Goal: Transaction & Acquisition: Book appointment/travel/reservation

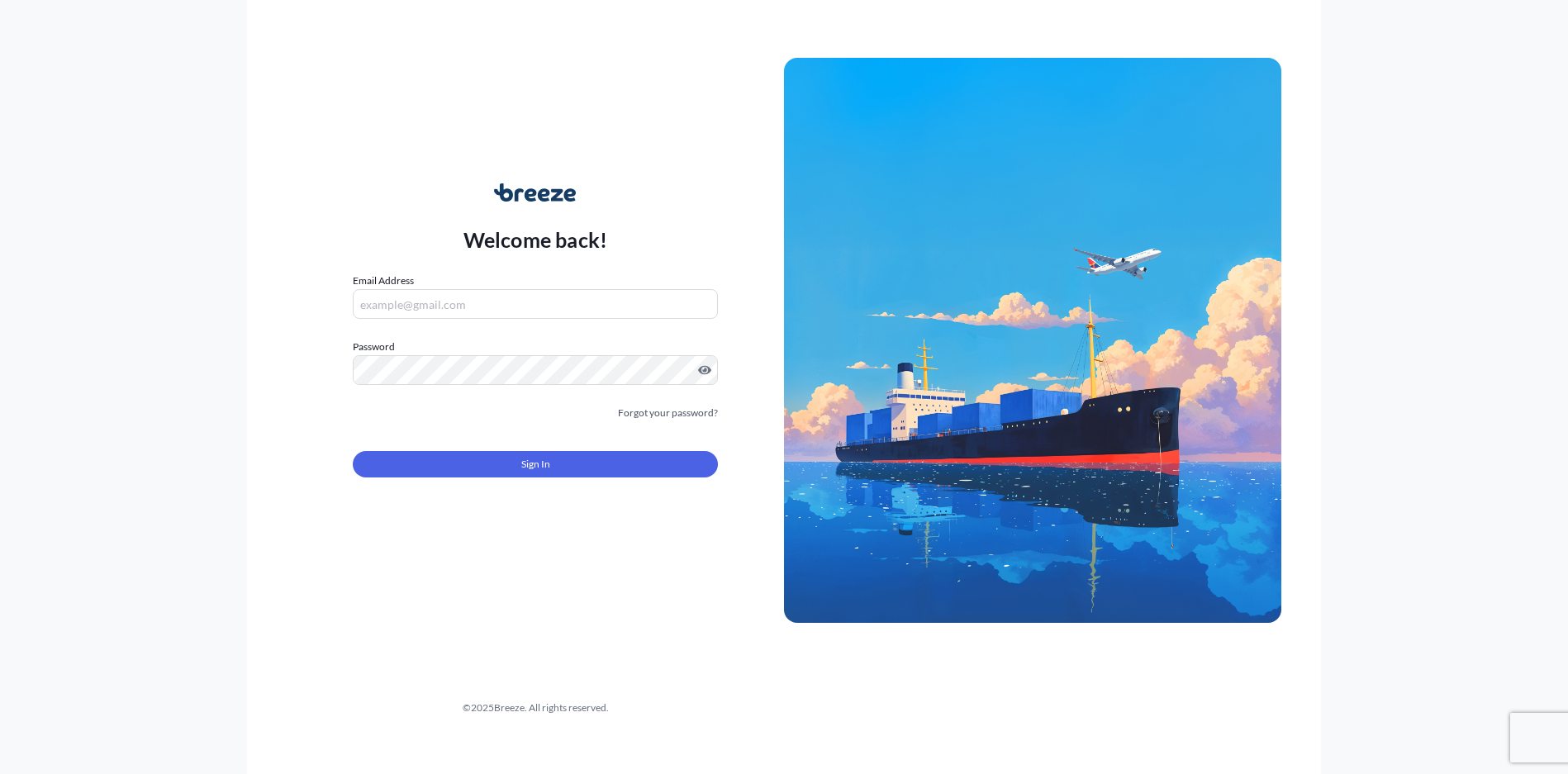
type input "[EMAIL_ADDRESS][DOMAIN_NAME]"
click at [485, 480] on form "Email Address [EMAIL_ADDRESS][DOMAIN_NAME] Password Must include: Upper & lower…" at bounding box center [536, 384] width 365 height 225
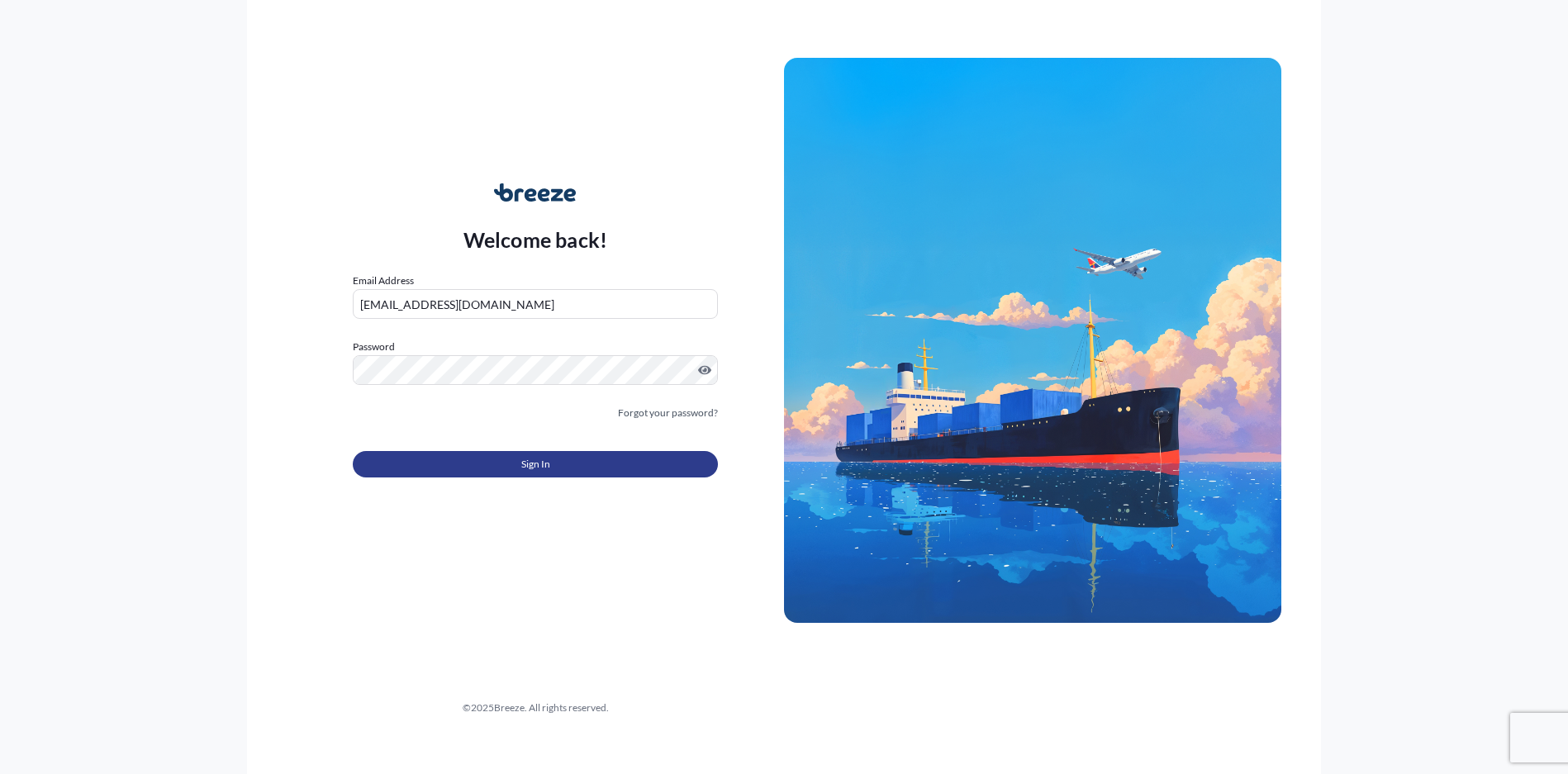
click at [493, 463] on button "Sign In" at bounding box center [536, 464] width 365 height 27
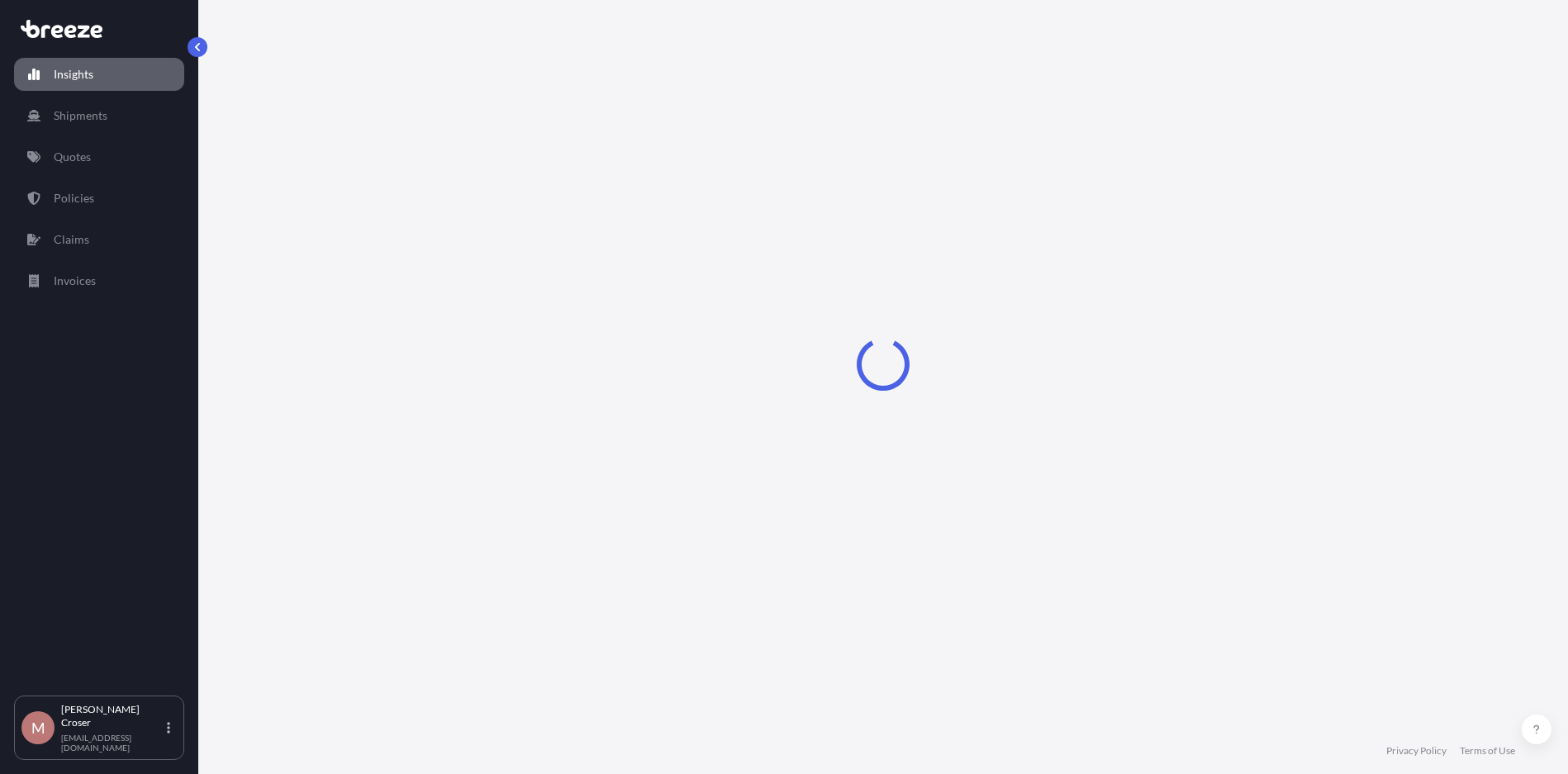
select select "2025"
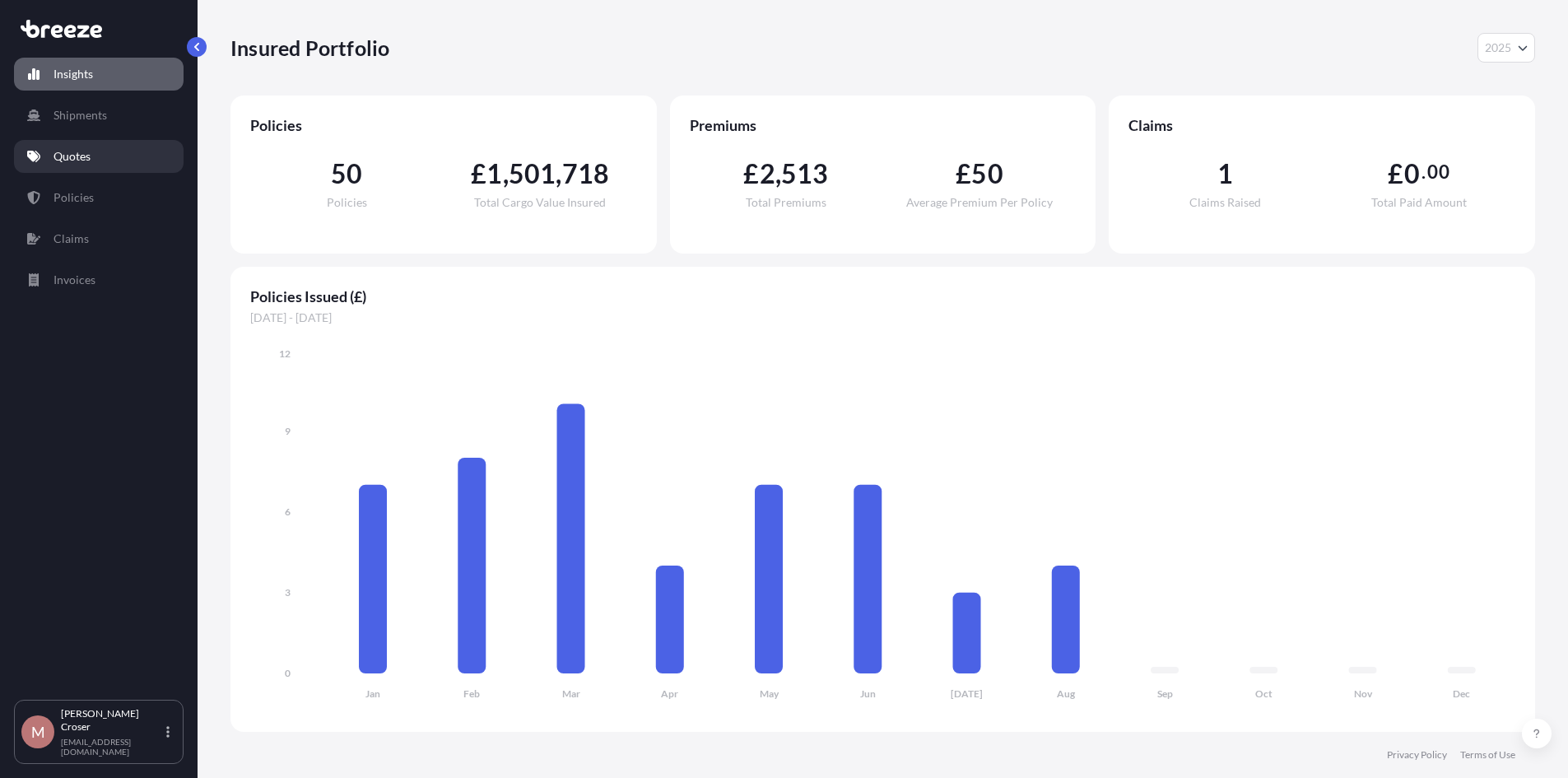
click at [79, 171] on link "Quotes" at bounding box center [99, 156] width 170 height 33
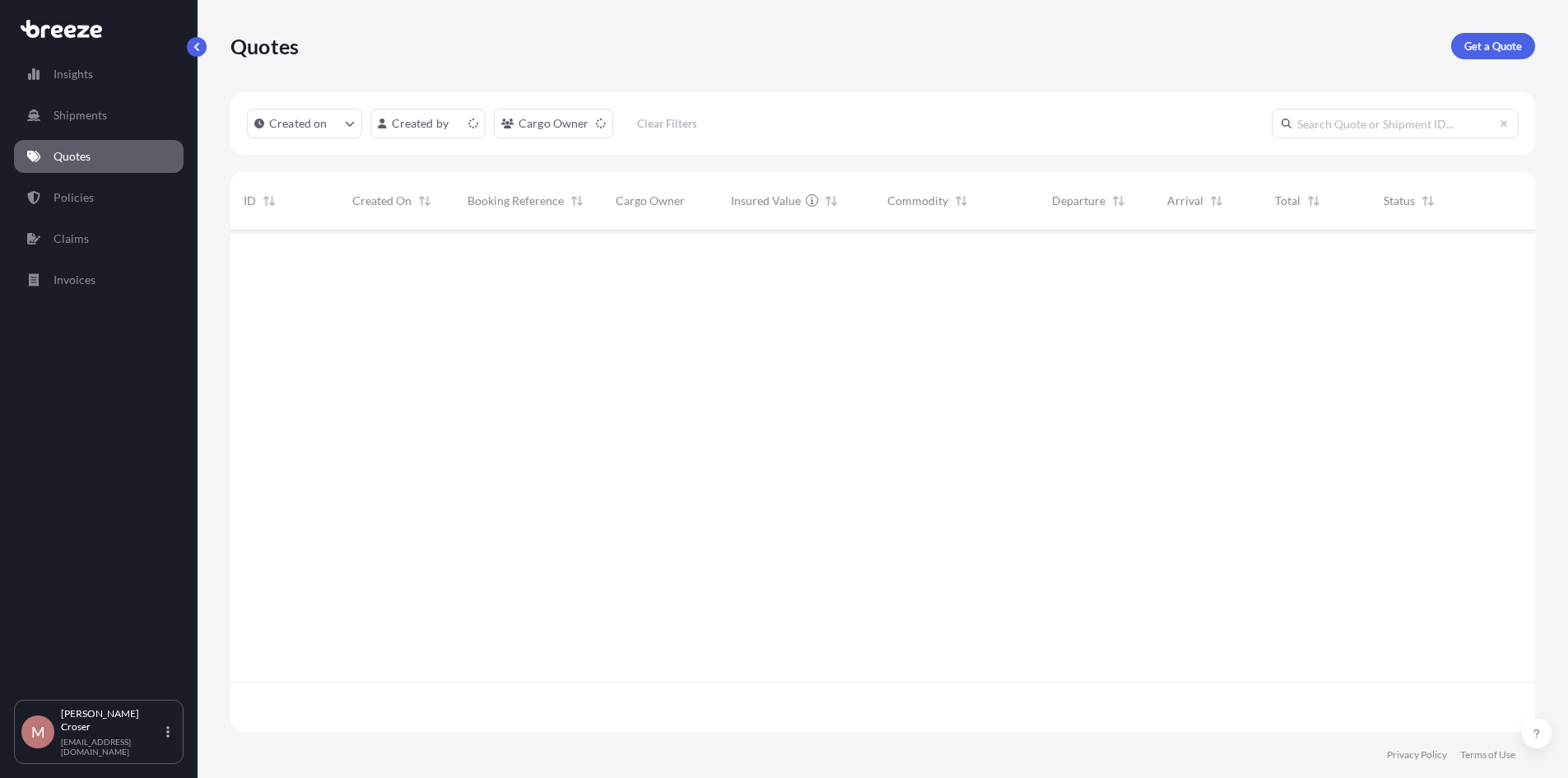
scroll to position [498, 1292]
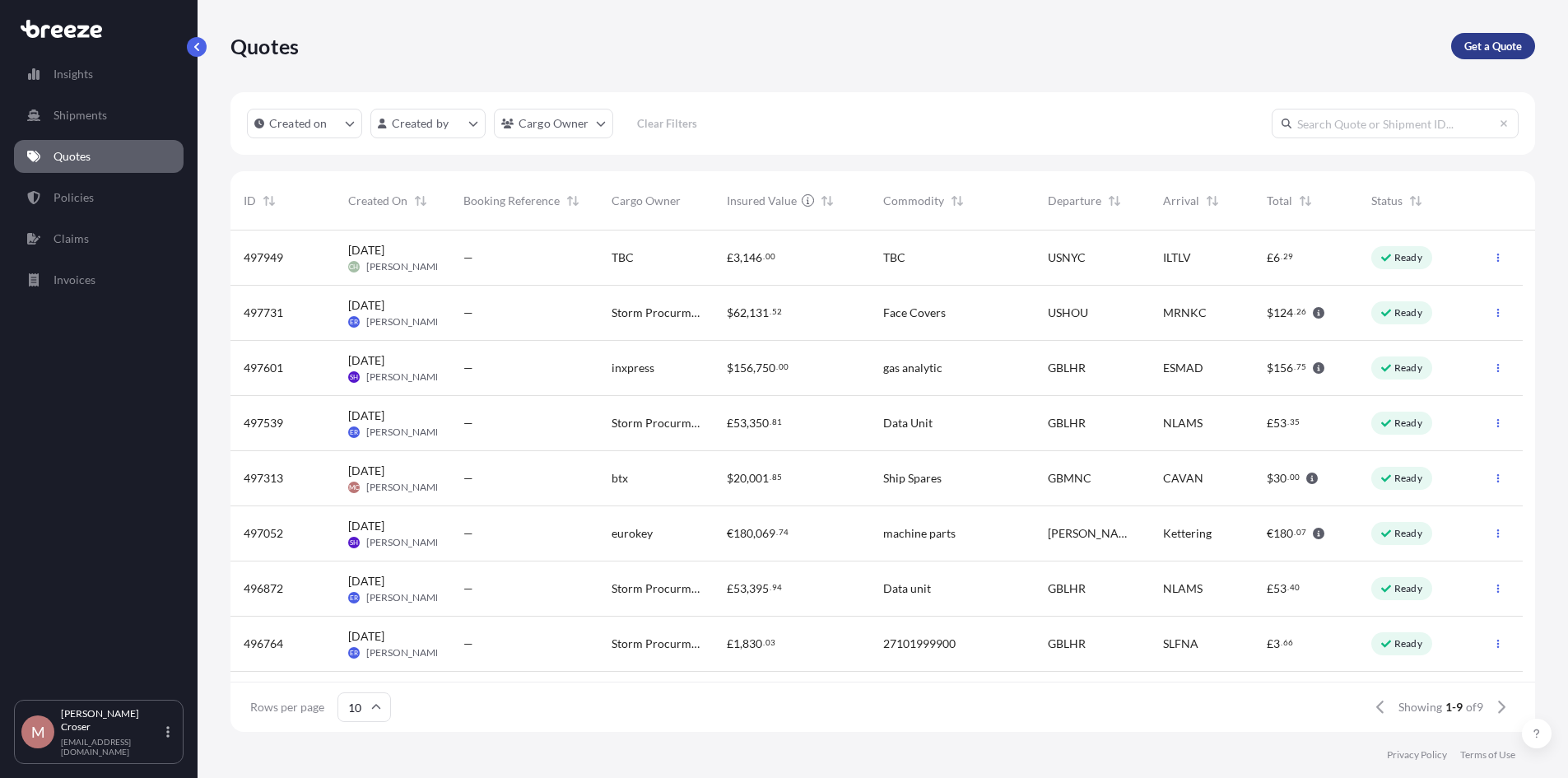
click at [1502, 45] on p "Get a Quote" at bounding box center [1493, 46] width 58 height 16
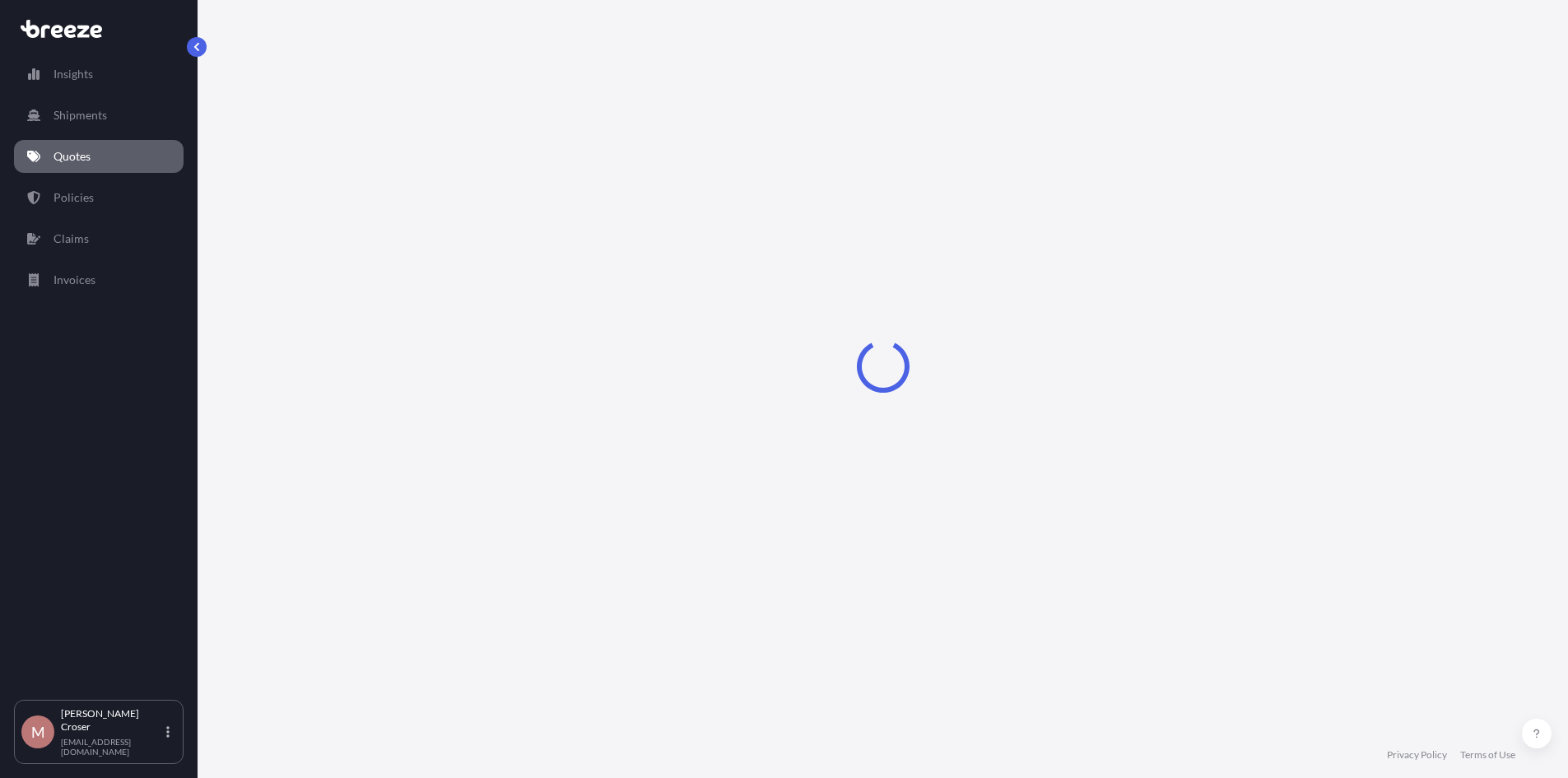
select select "Sea"
select select "1"
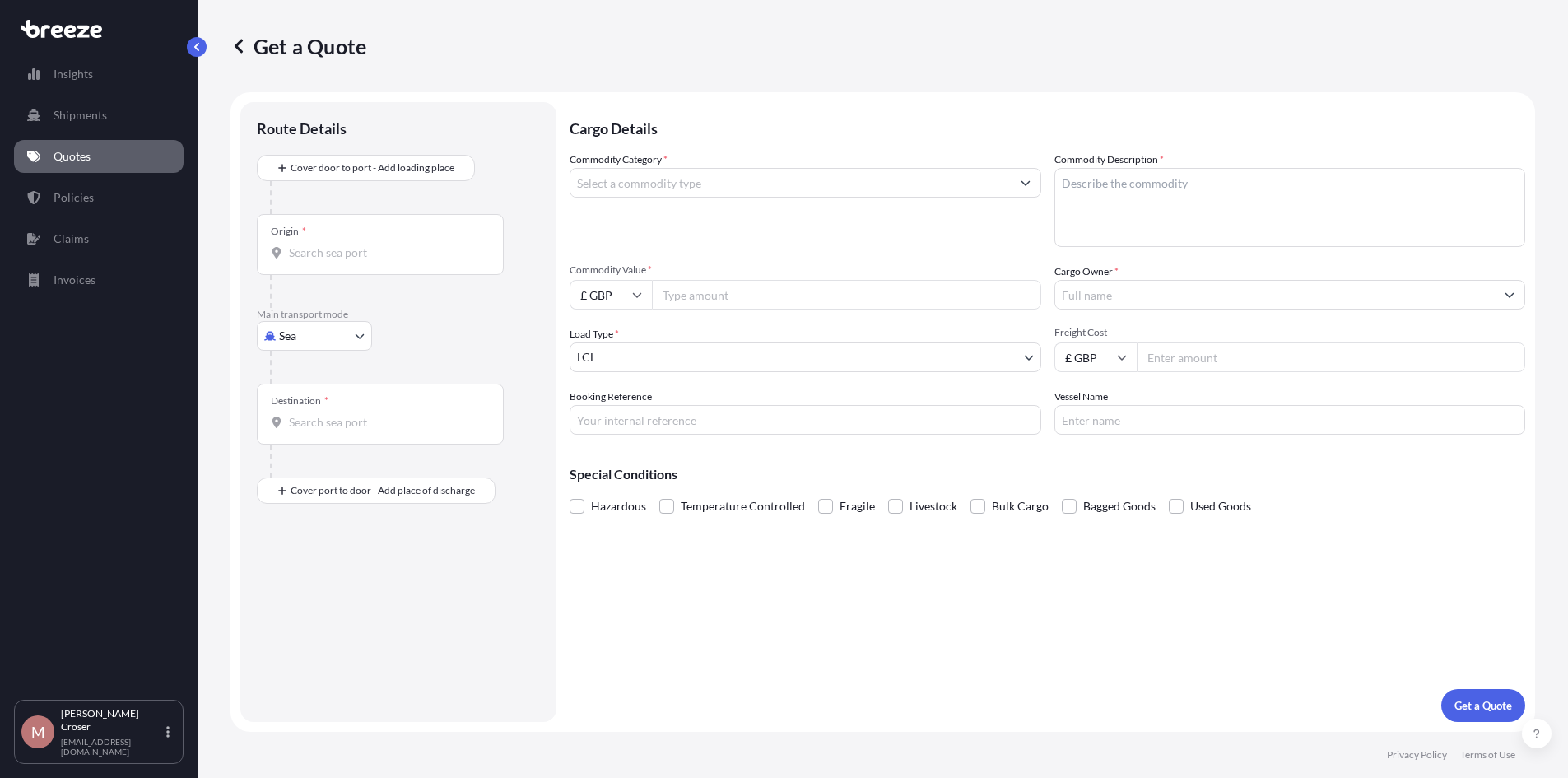
scroll to position [8, 0]
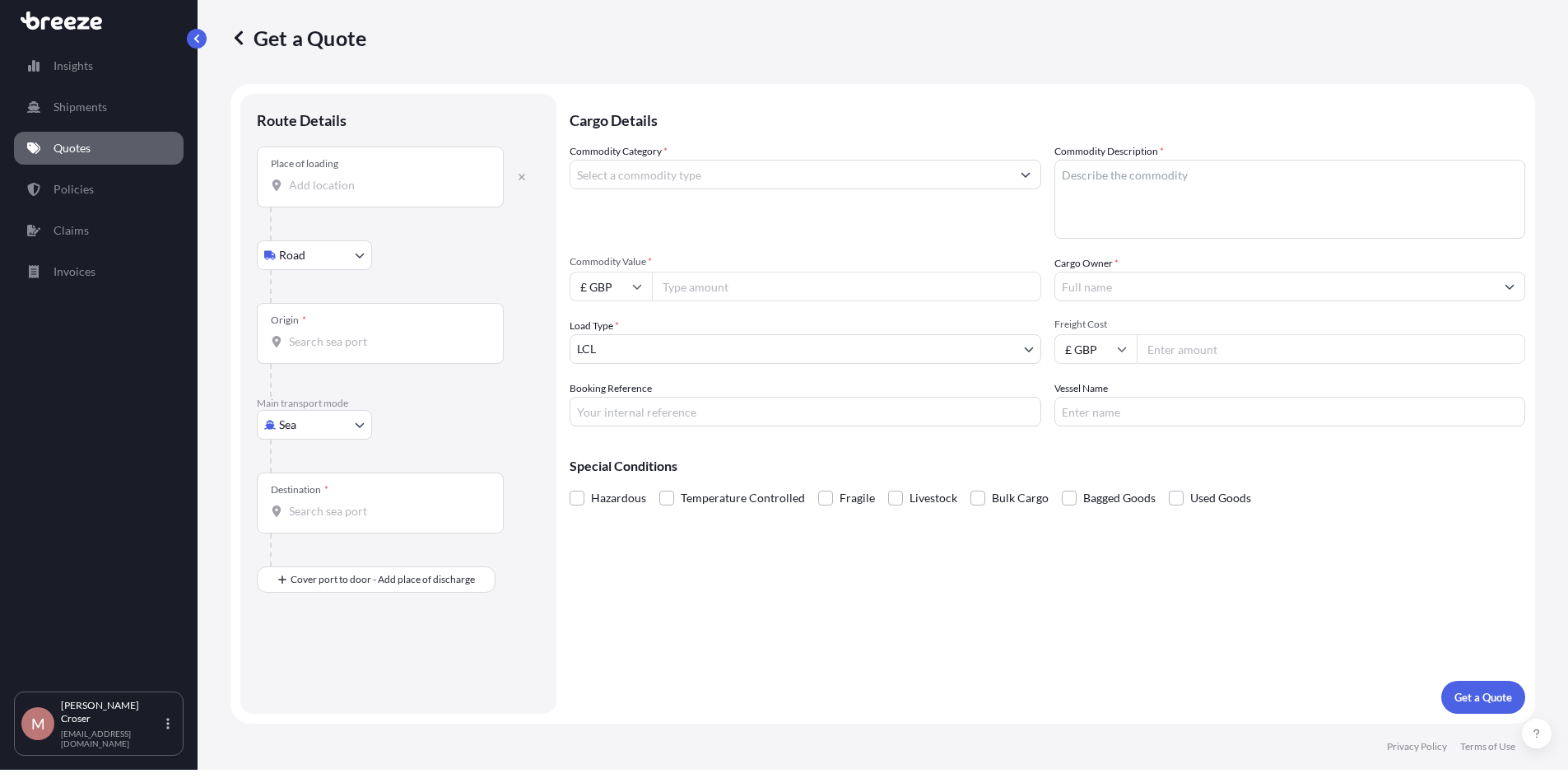
click at [348, 185] on input "Place of loading" at bounding box center [386, 186] width 195 height 16
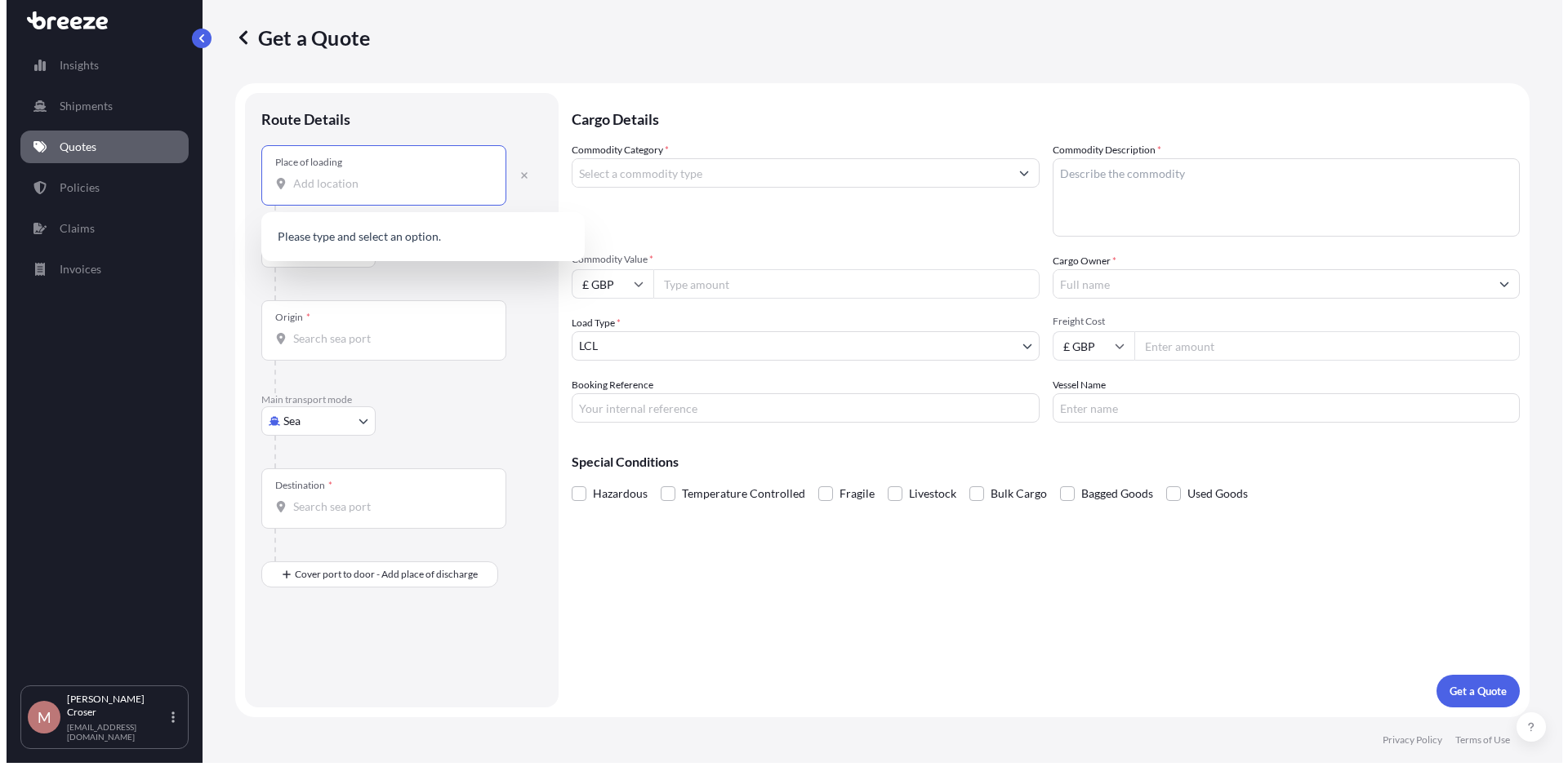
scroll to position [0, 0]
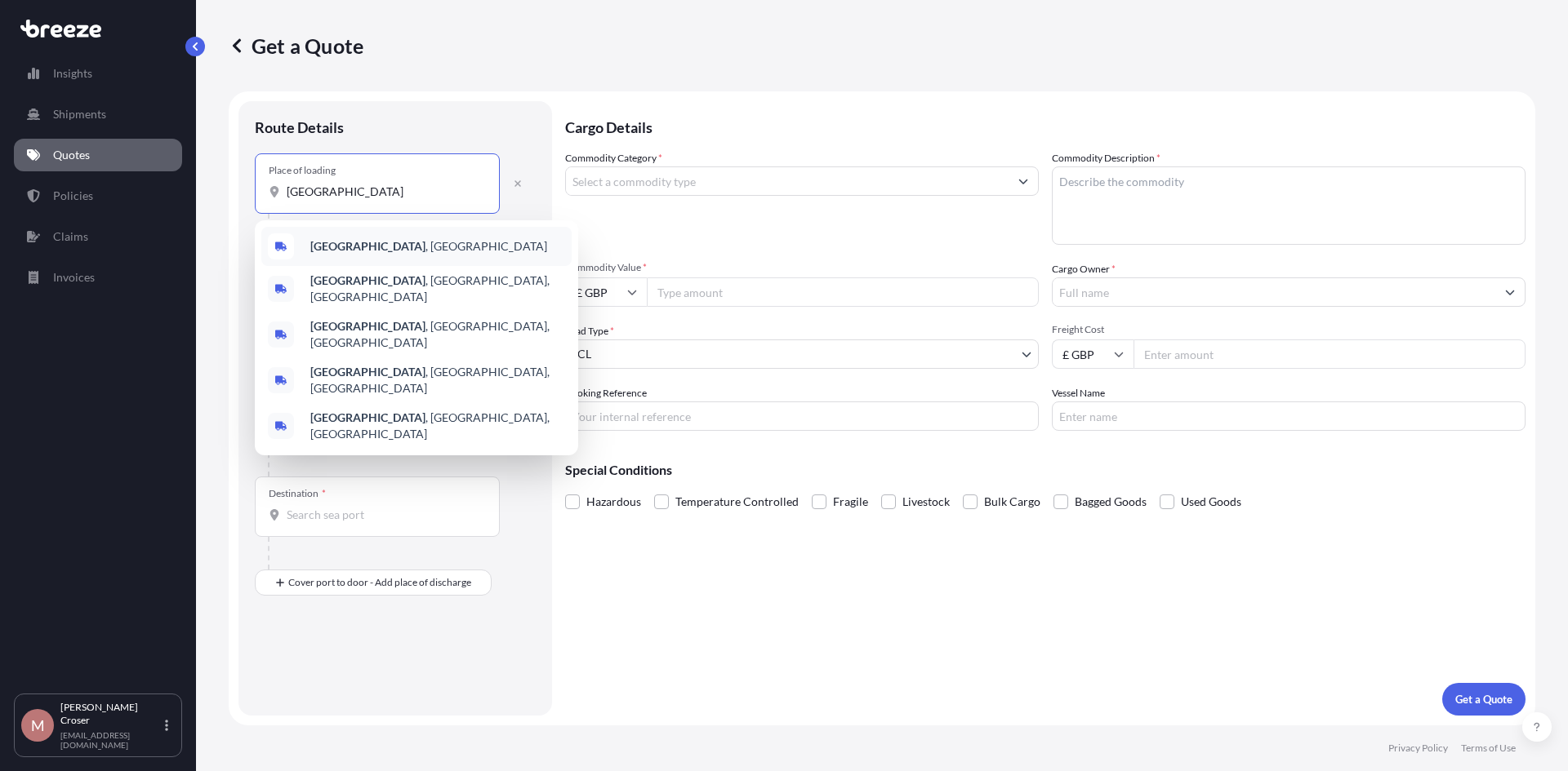
click at [326, 246] on b "[GEOGRAPHIC_DATA]" at bounding box center [367, 246] width 115 height 14
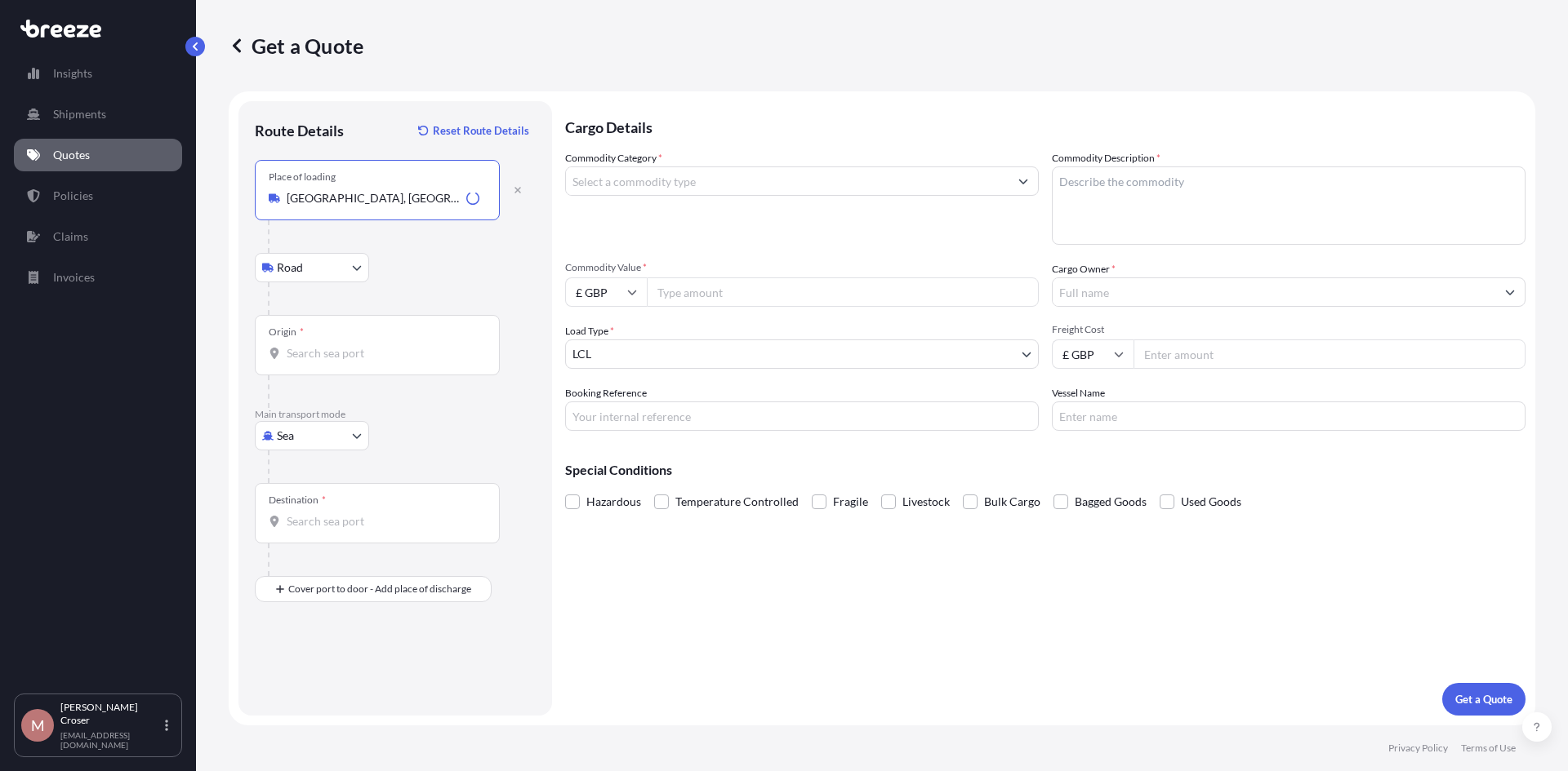
type input "[GEOGRAPHIC_DATA], [GEOGRAPHIC_DATA]"
click at [317, 359] on input "Origin *" at bounding box center [382, 353] width 193 height 16
type input "h"
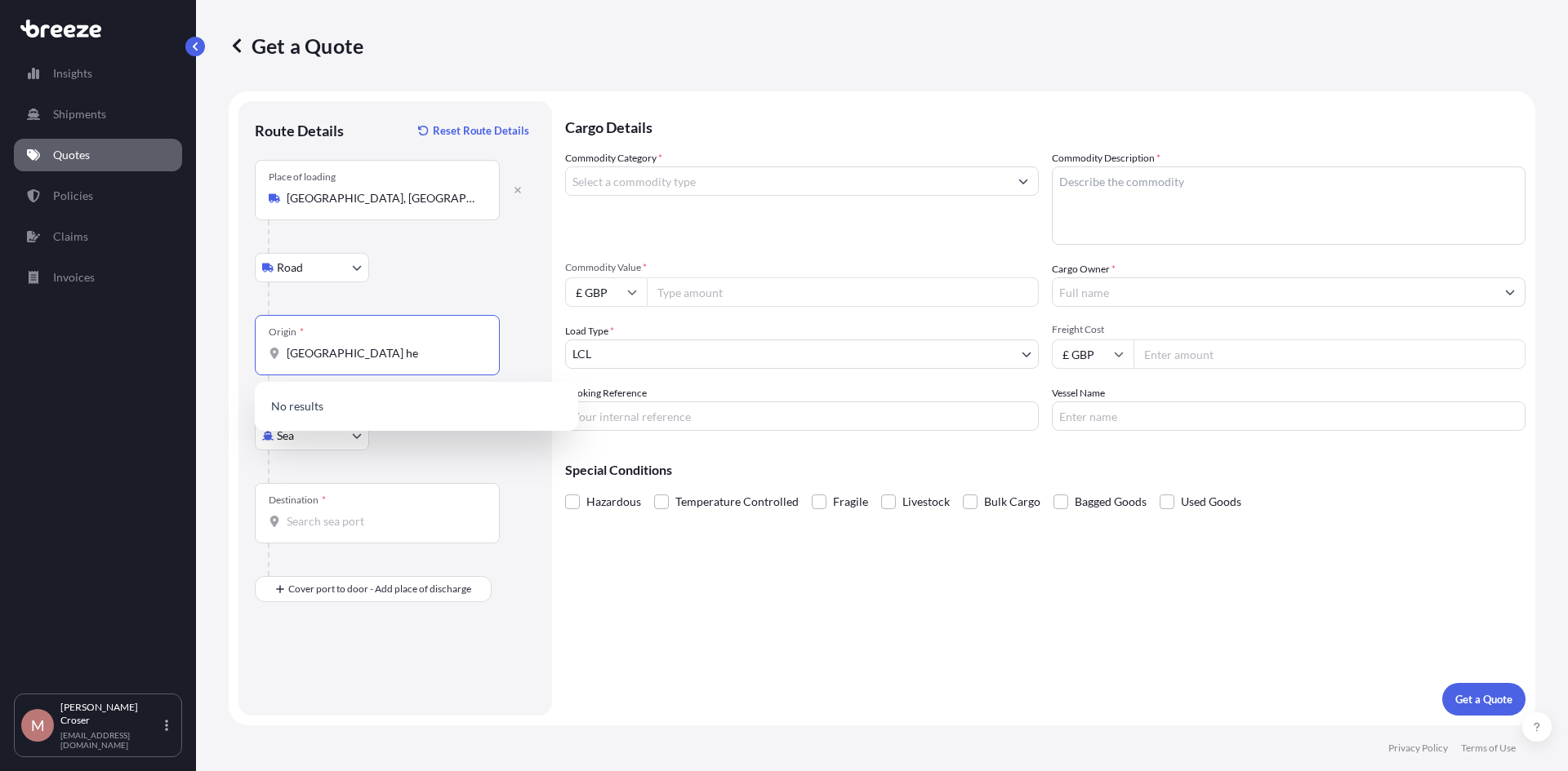
type input "[GEOGRAPHIC_DATA] he"
click at [307, 437] on body "10 options available. 0 options available. Insights Shipments Quotes Policies C…" at bounding box center [784, 385] width 1568 height 771
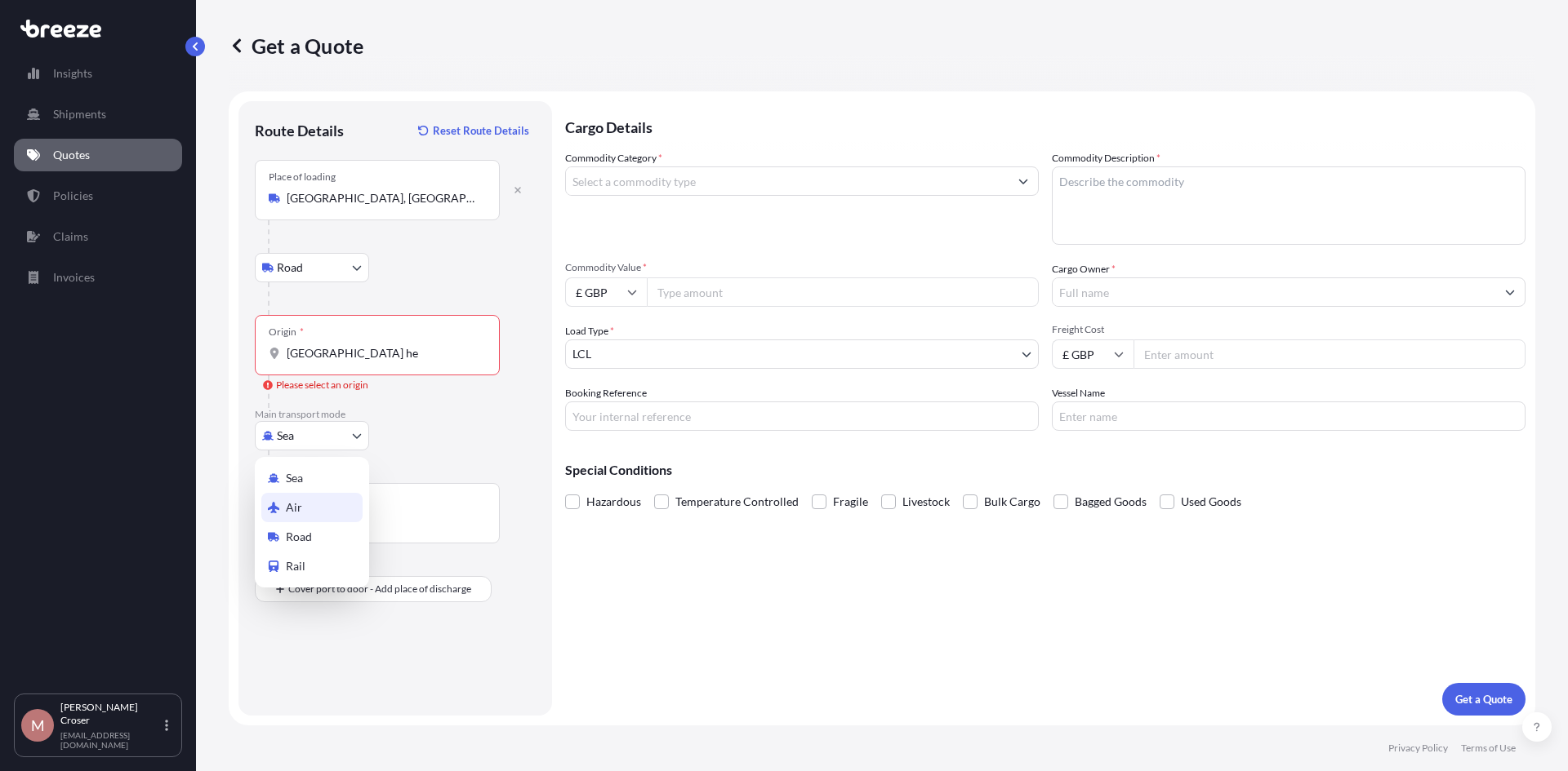
click at [302, 511] on div "Air" at bounding box center [312, 507] width 102 height 29
select select "Air"
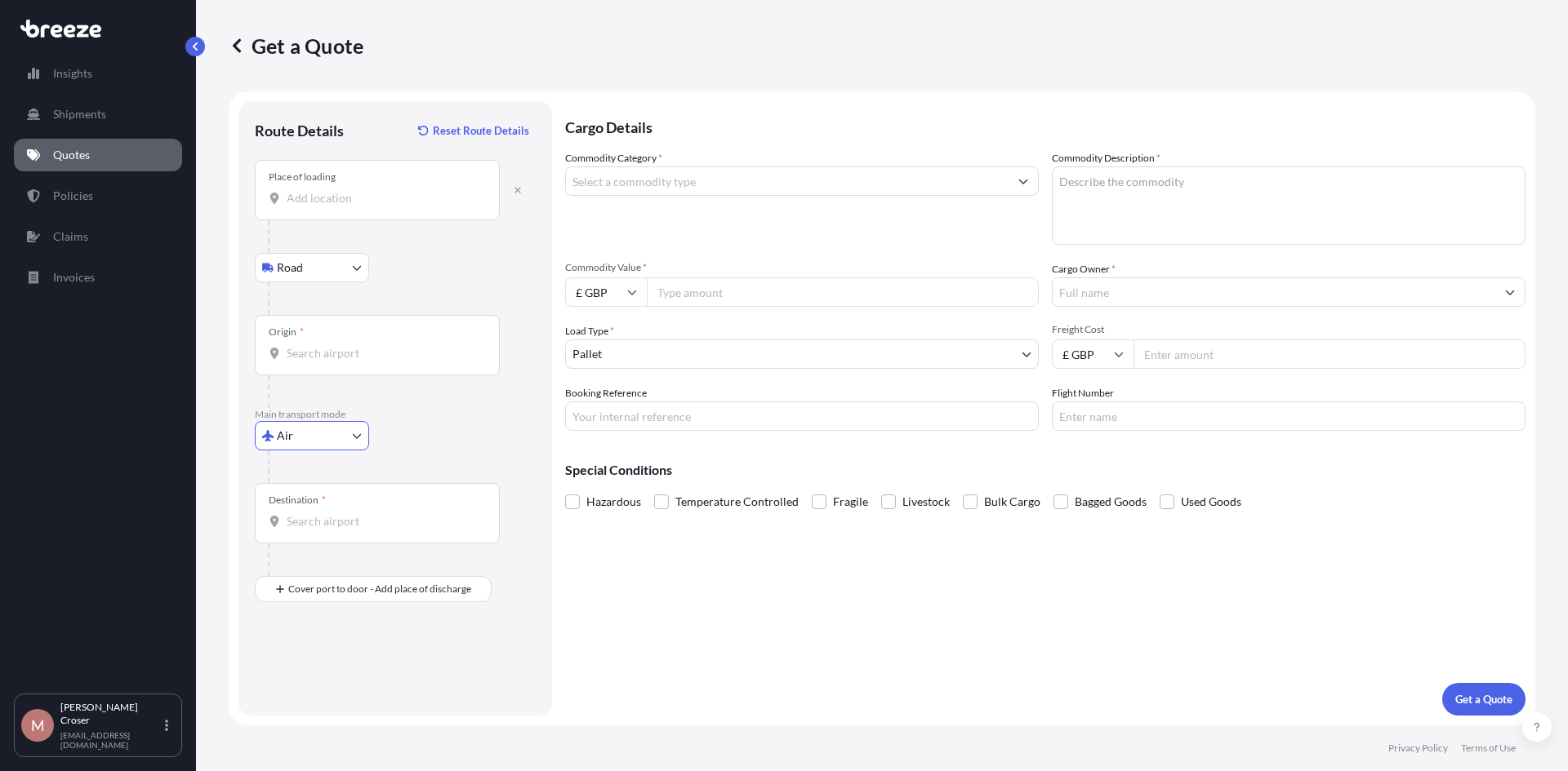
click at [334, 206] on input "Place of loading" at bounding box center [382, 198] width 193 height 16
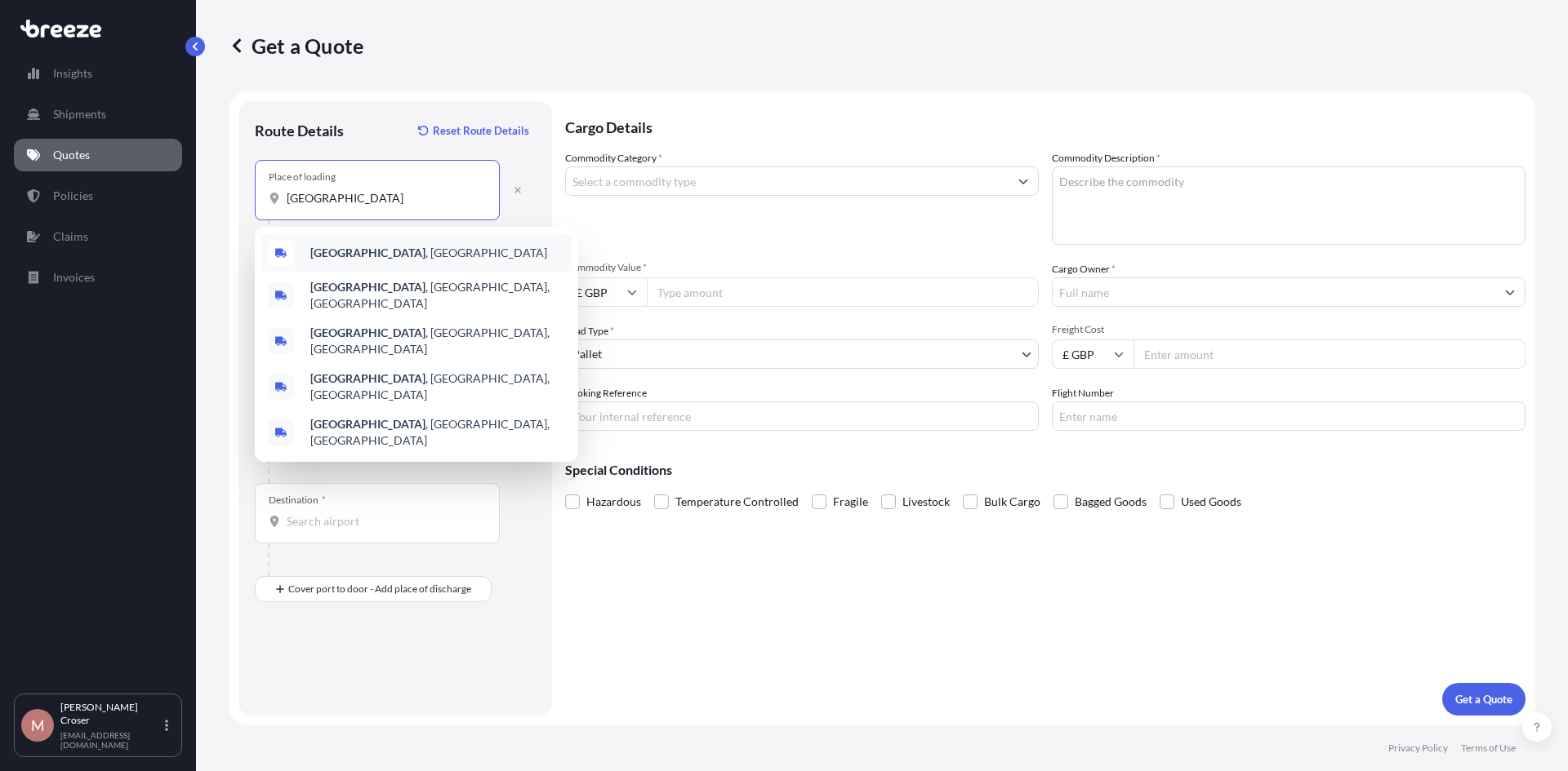
click at [334, 244] on div "[GEOGRAPHIC_DATA] , [GEOGRAPHIC_DATA]" at bounding box center [416, 253] width 310 height 39
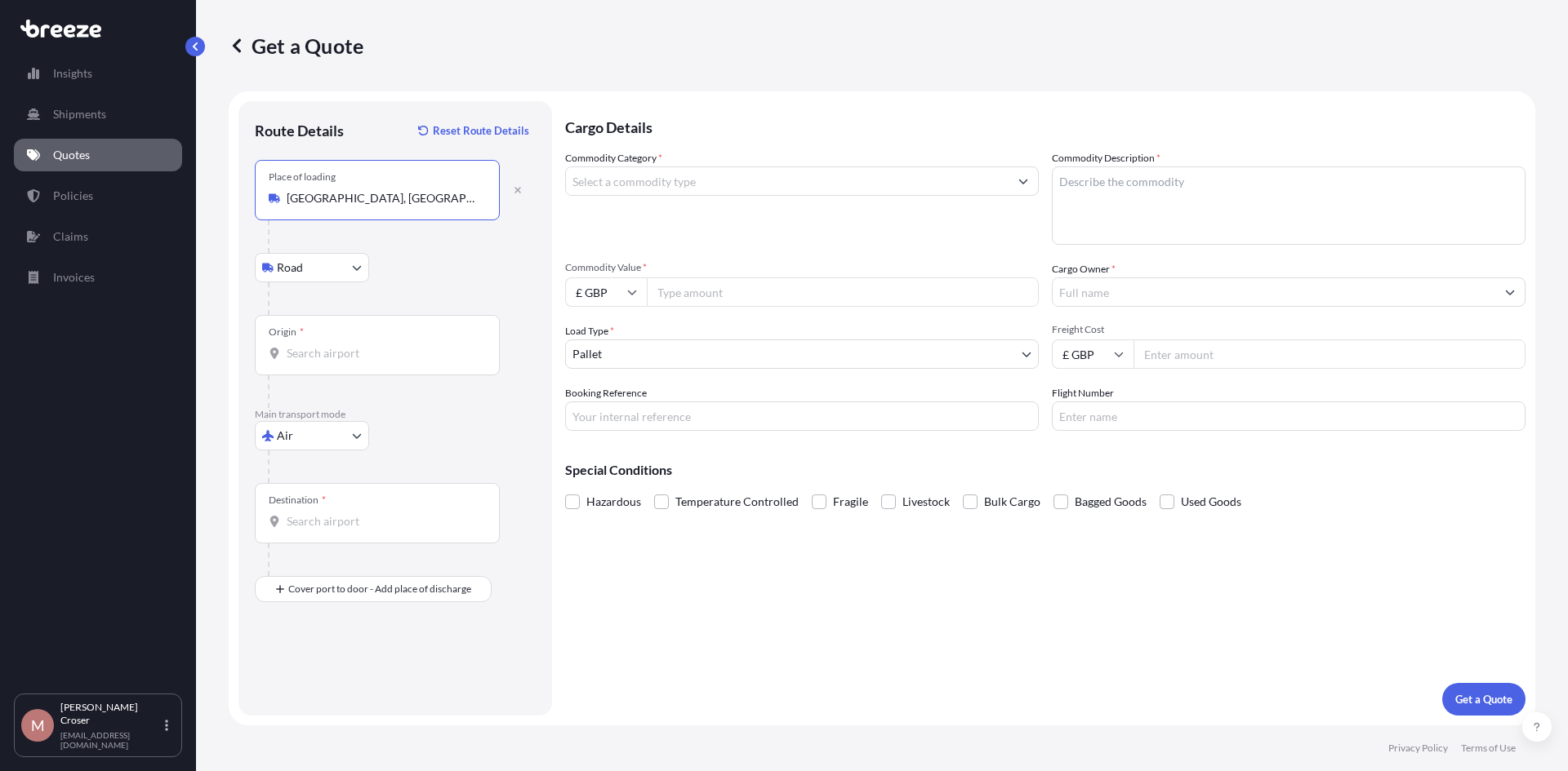
type input "[GEOGRAPHIC_DATA], [GEOGRAPHIC_DATA]"
click at [343, 341] on div "Origin *" at bounding box center [377, 345] width 245 height 61
click at [343, 345] on input "Origin *" at bounding box center [382, 353] width 193 height 16
type input "GBLHR - Heathrow Apt/[GEOGRAPHIC_DATA], [GEOGRAPHIC_DATA]"
click at [329, 504] on div "Destination *" at bounding box center [377, 513] width 245 height 61
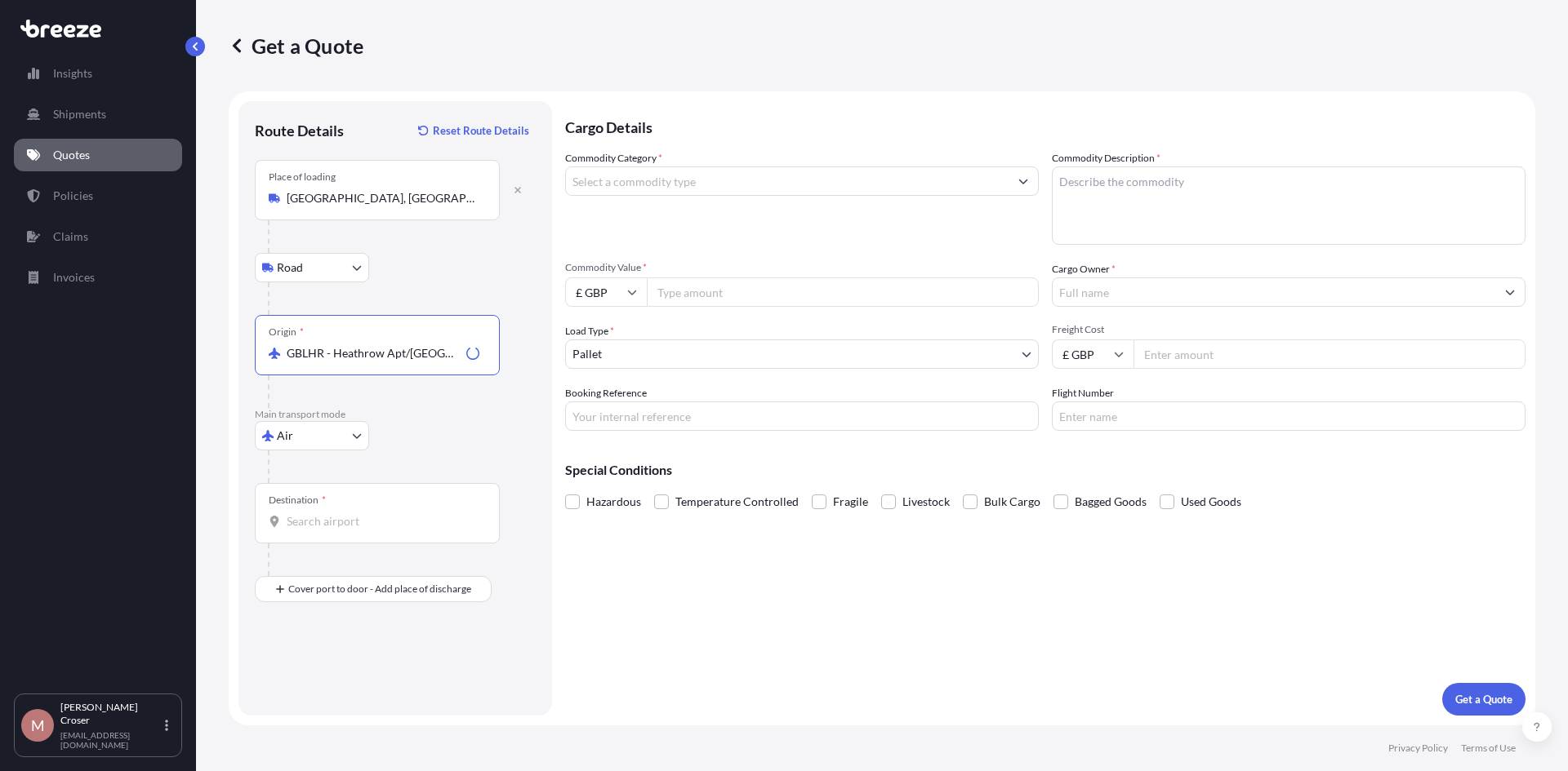
click at [329, 514] on input "Destination *" at bounding box center [382, 522] width 193 height 16
click at [327, 589] on div "RWKGL - Kiga li, [GEOGRAPHIC_DATA]" at bounding box center [416, 575] width 310 height 39
type input "RWKGL - [GEOGRAPHIC_DATA], [GEOGRAPHIC_DATA]"
click at [649, 182] on input "Commodity Category *" at bounding box center [787, 181] width 442 height 29
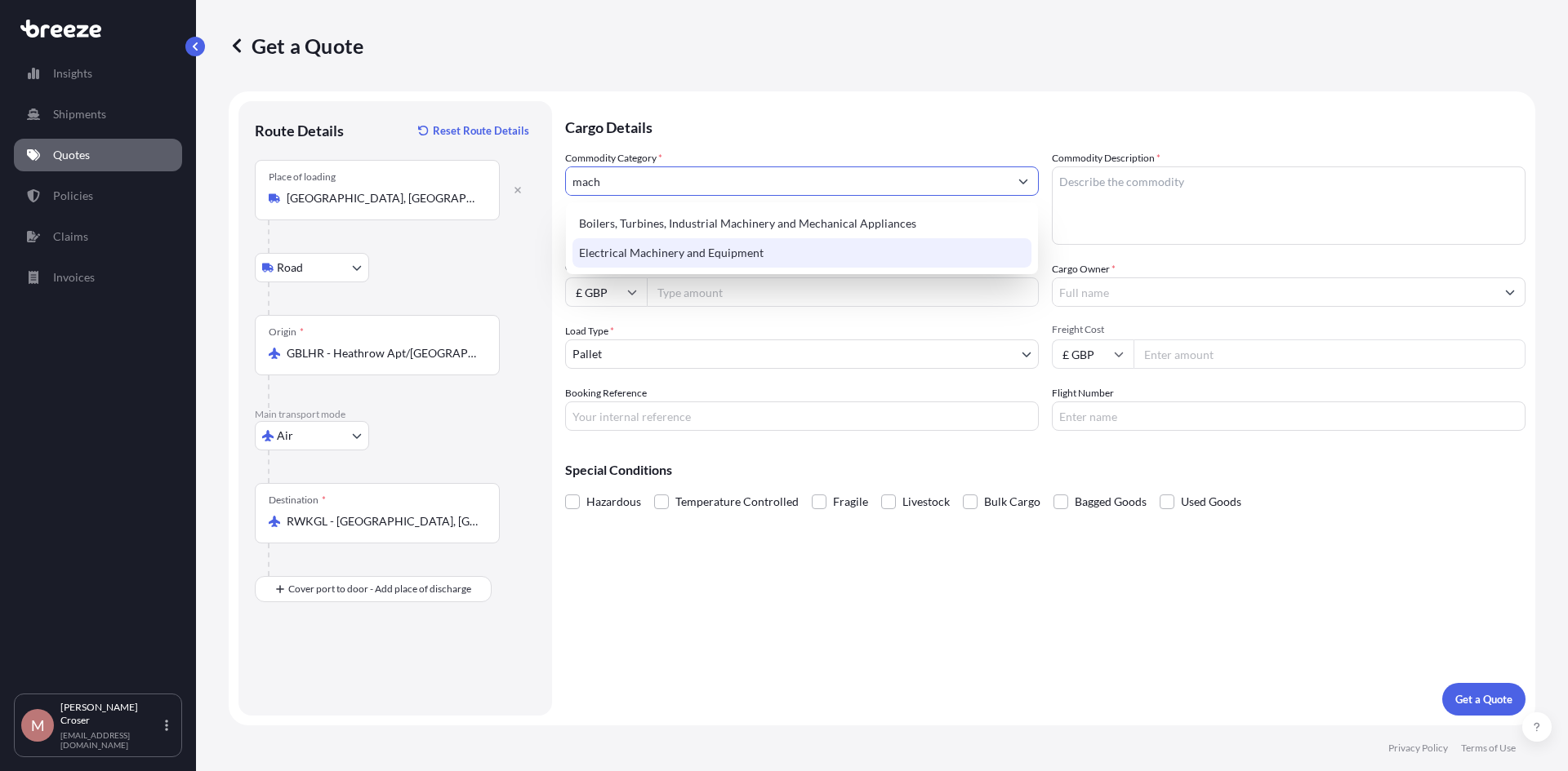
click at [653, 249] on div "Electrical Machinery and Equipment" at bounding box center [802, 253] width 459 height 29
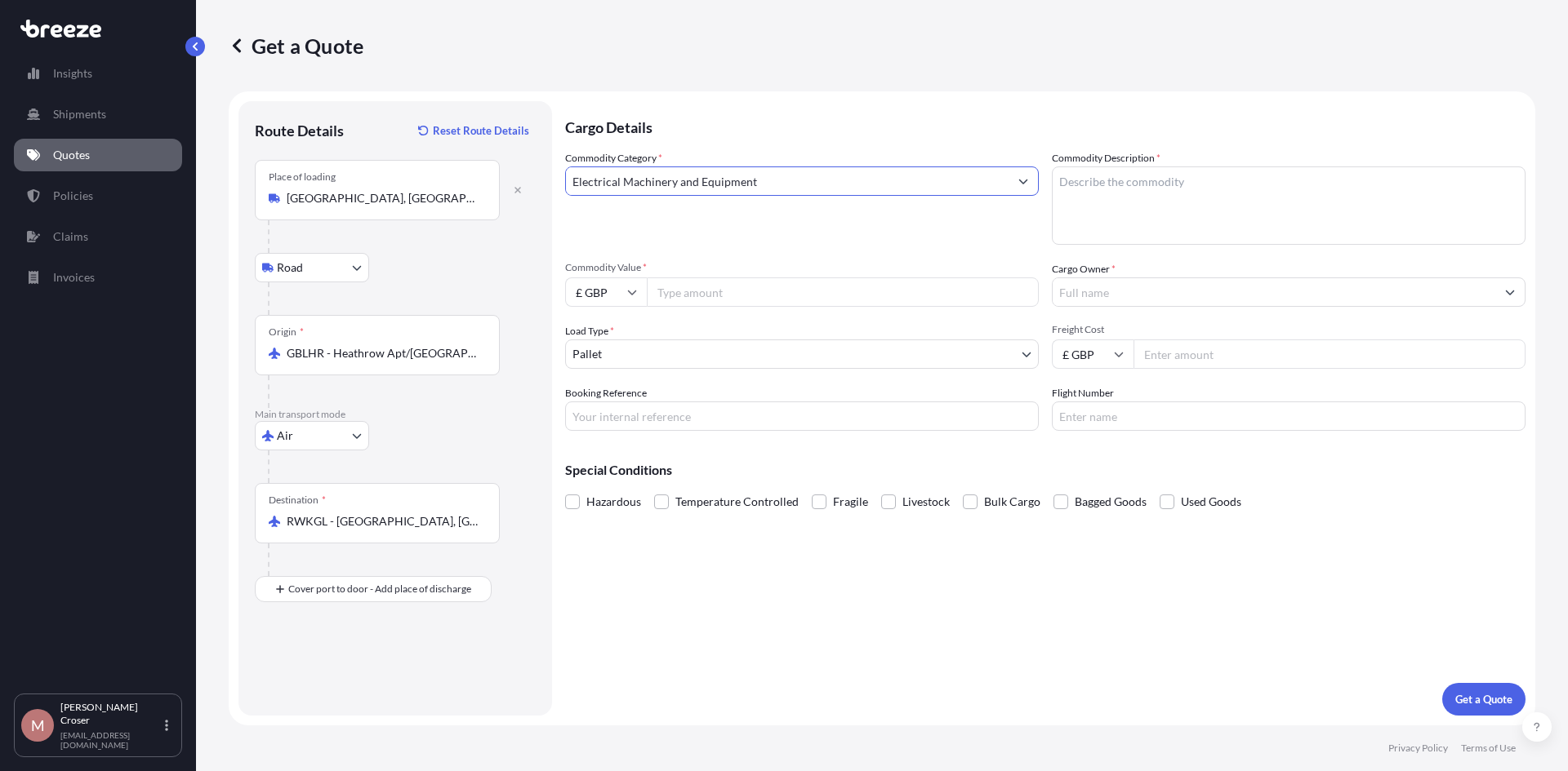
type input "Electrical Machinery and Equipment"
click at [1185, 188] on textarea "Commodity Description *" at bounding box center [1288, 206] width 474 height 78
type textarea "Machinery"
type textarea "£ GBP"
type input "320000"
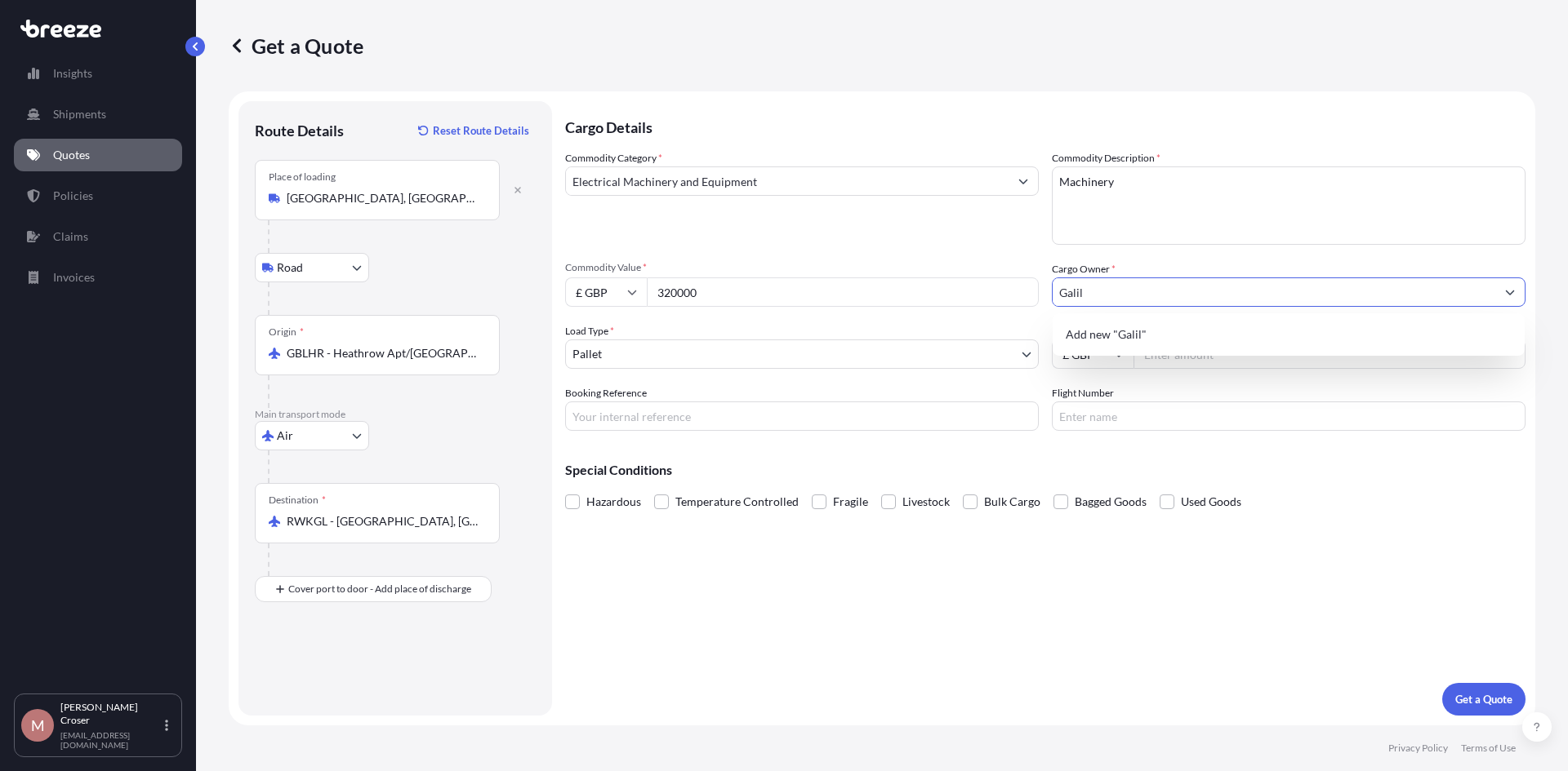
type input "Galil"
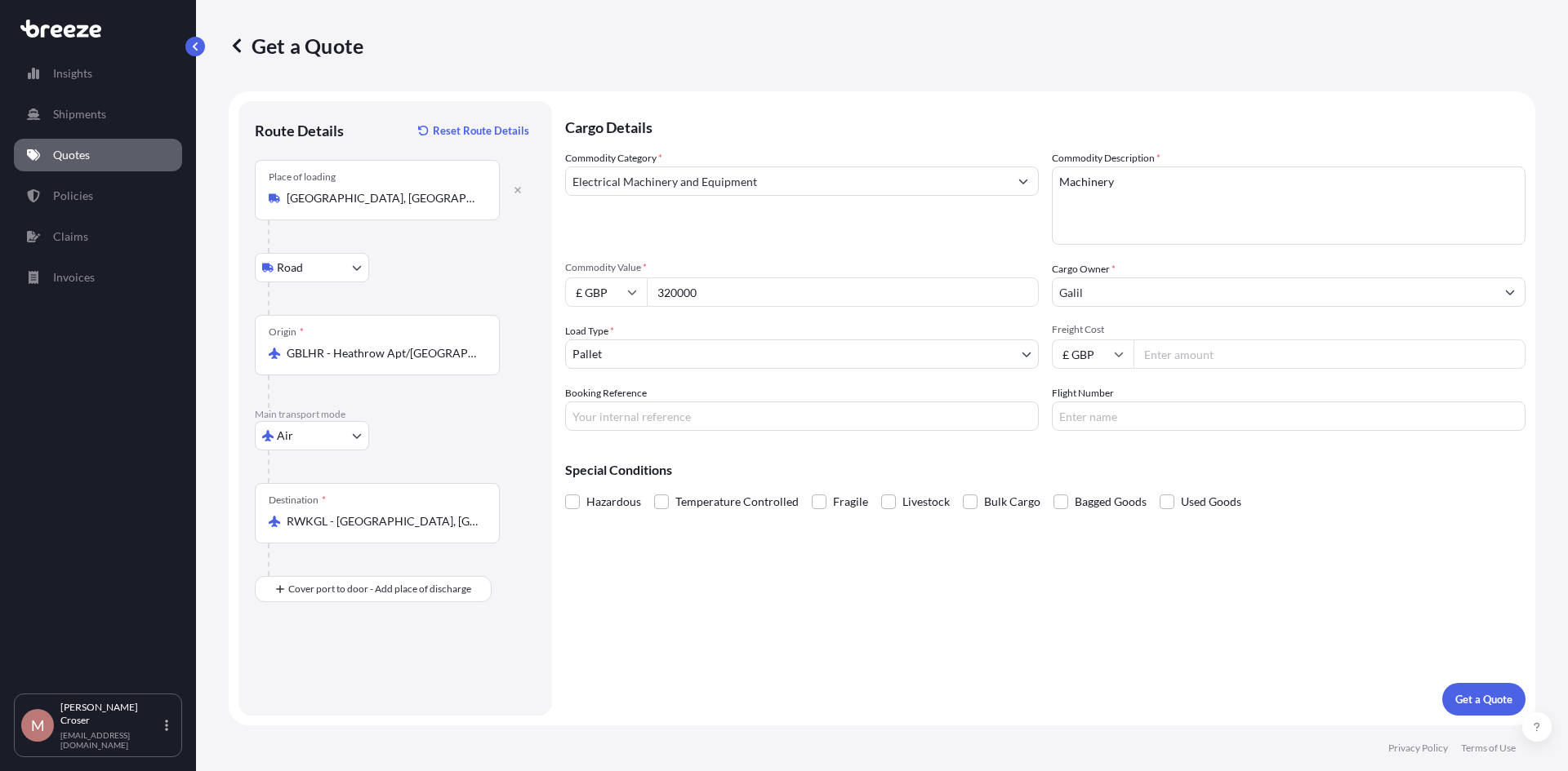
click at [1161, 354] on input "Freight Cost" at bounding box center [1329, 354] width 392 height 29
type input "76909.70"
click at [1457, 694] on p "Get a Quote" at bounding box center [1483, 699] width 57 height 16
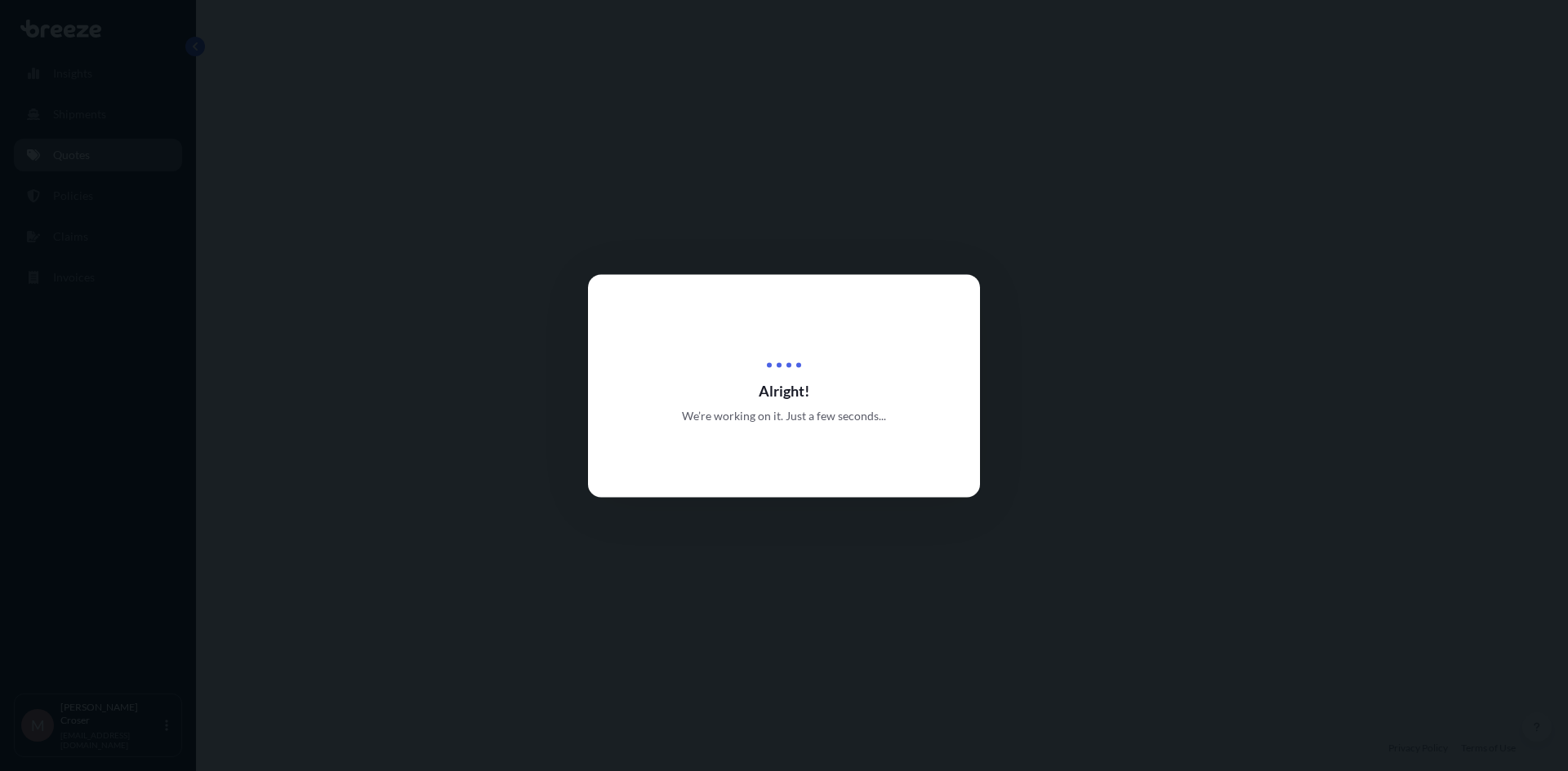
select select "Road"
select select "Air"
select select "1"
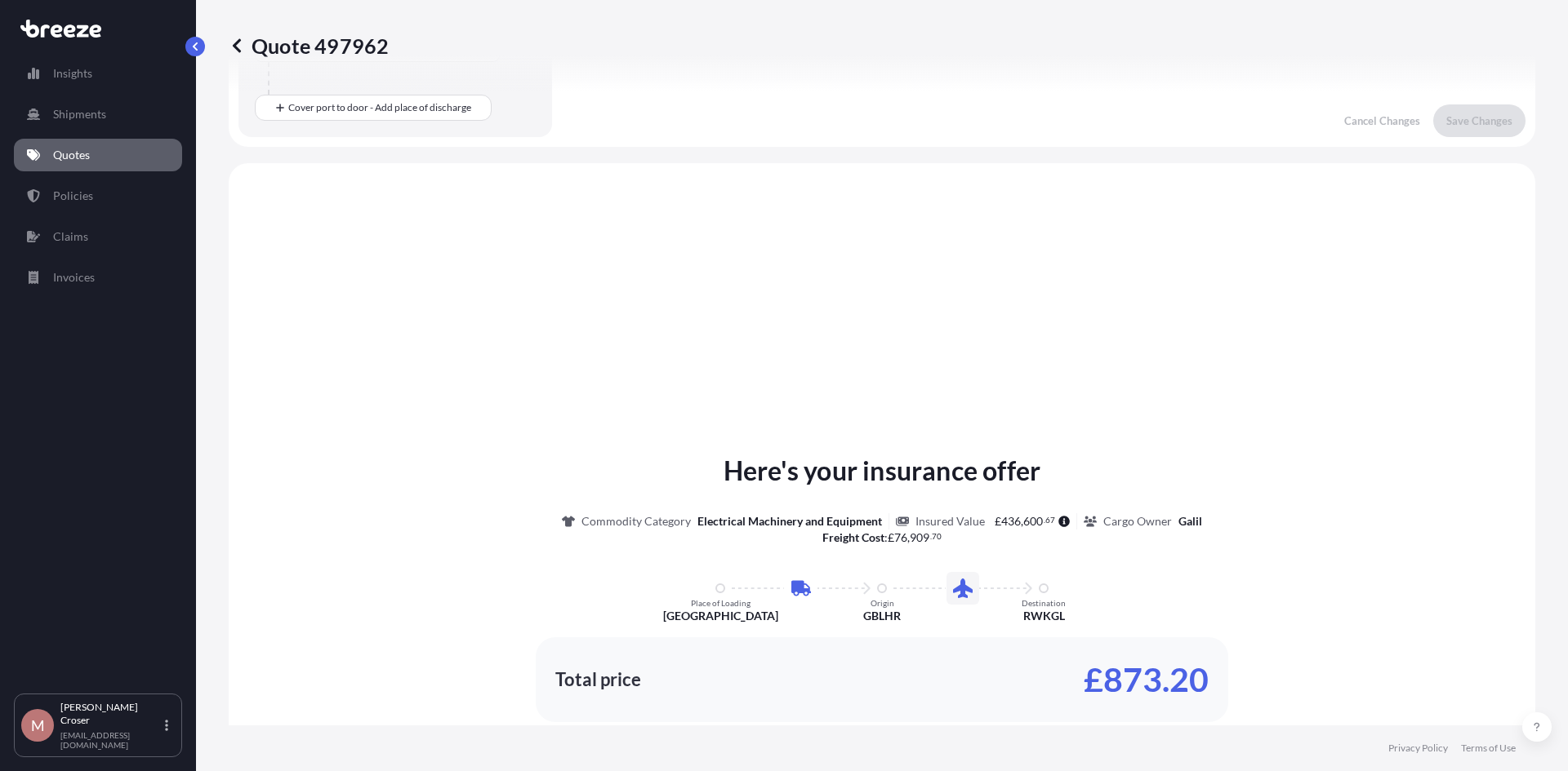
scroll to position [720, 0]
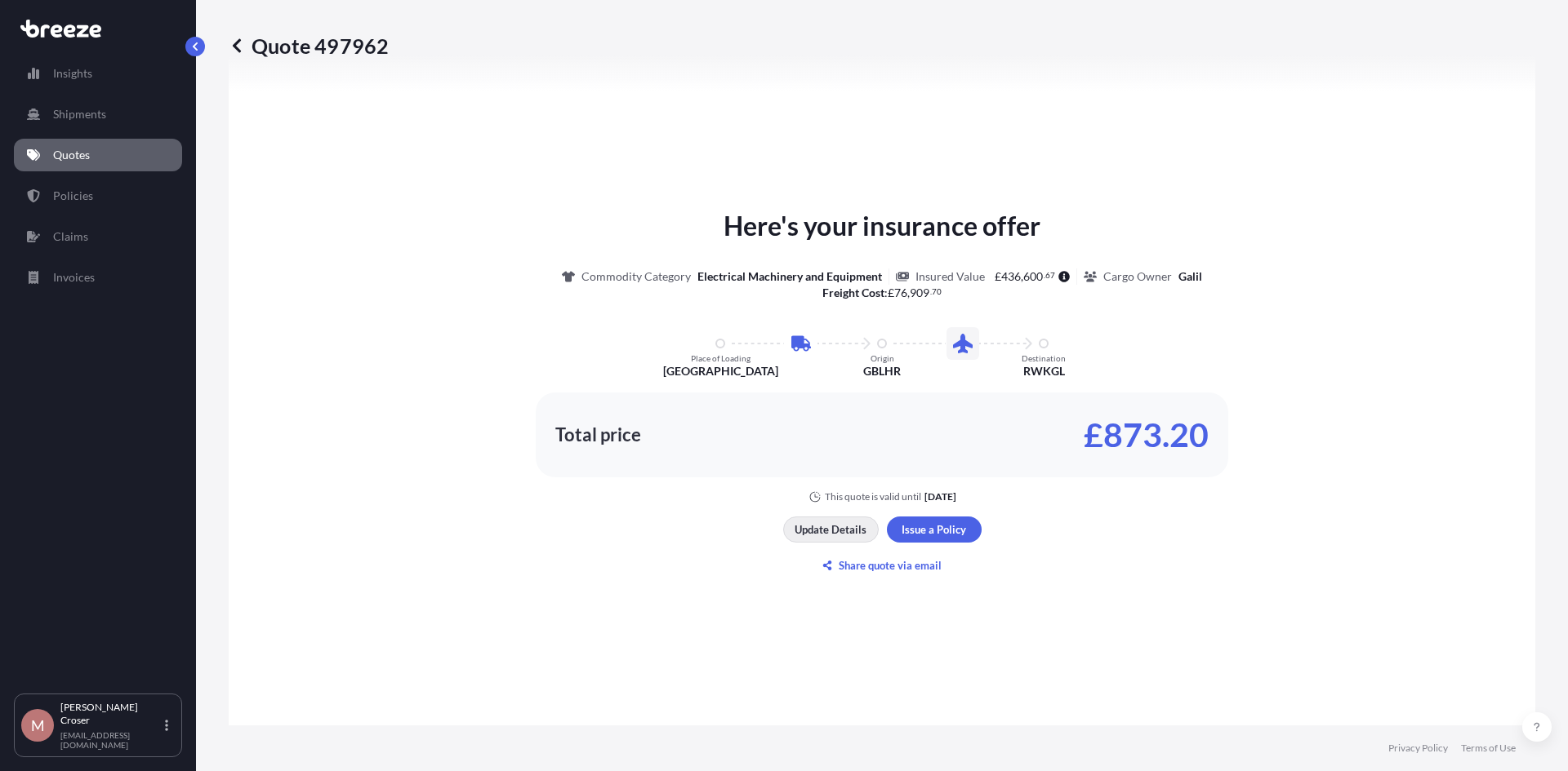
click at [834, 525] on p "Update Details" at bounding box center [830, 530] width 72 height 16
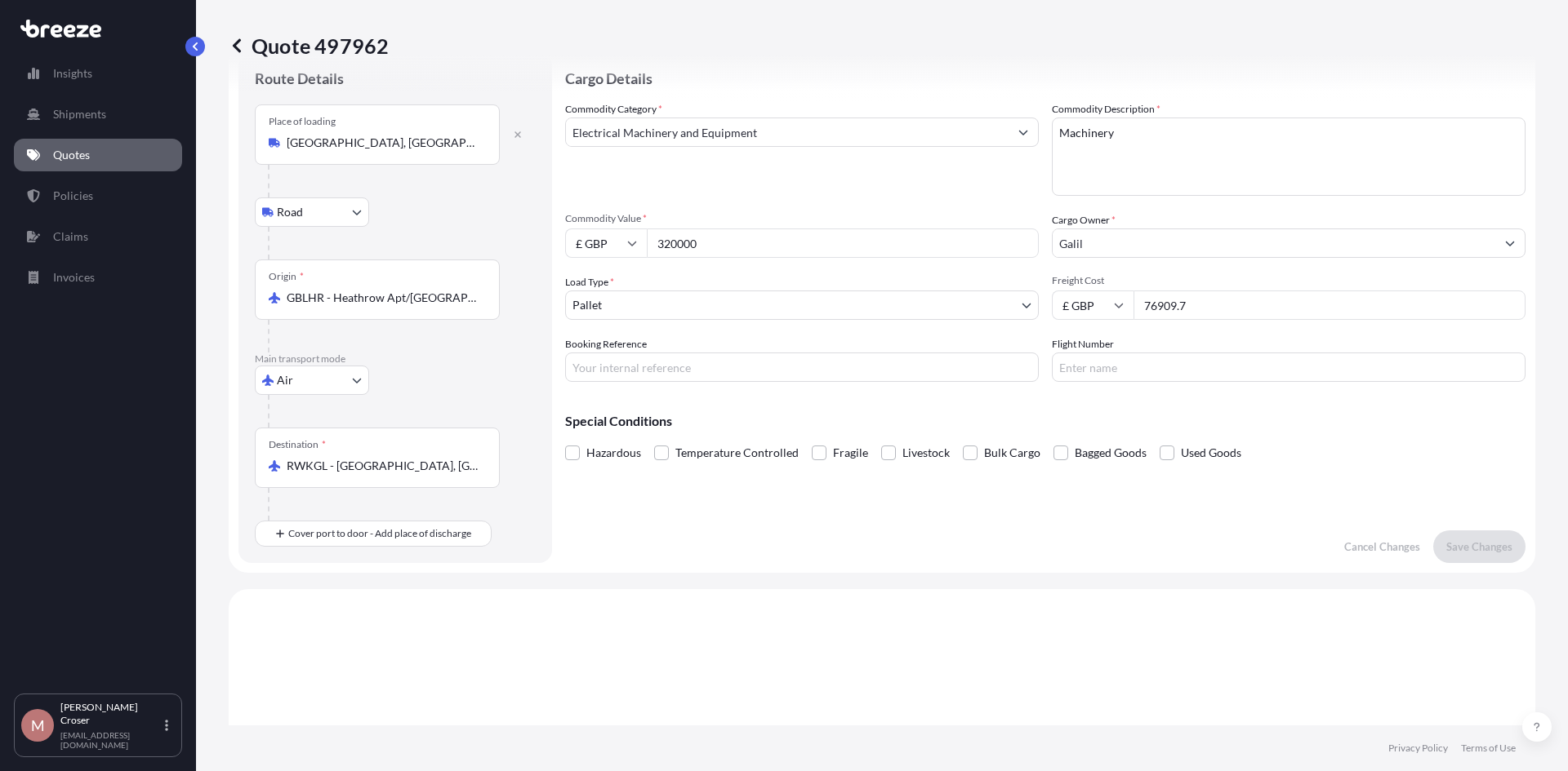
scroll to position [26, 0]
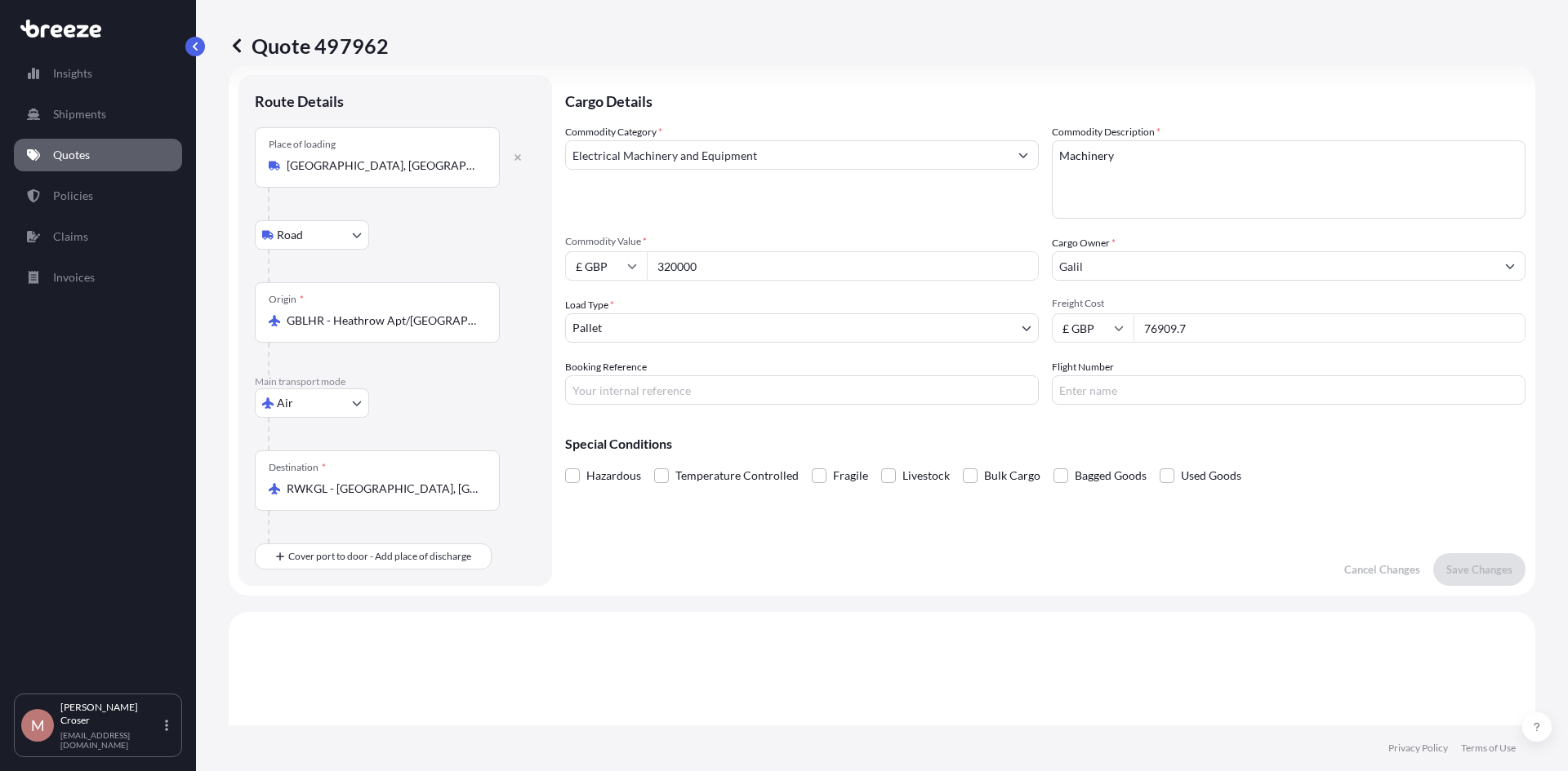
drag, startPoint x: 713, startPoint y: 267, endPoint x: 639, endPoint y: 264, distance: 74.1
click at [639, 264] on div "£ GBP 320000" at bounding box center [801, 265] width 474 height 29
type input "400000"
drag, startPoint x: 1320, startPoint y: 331, endPoint x: 1128, endPoint y: 330, distance: 192.0
click at [1133, 330] on input "76909.7" at bounding box center [1329, 328] width 392 height 29
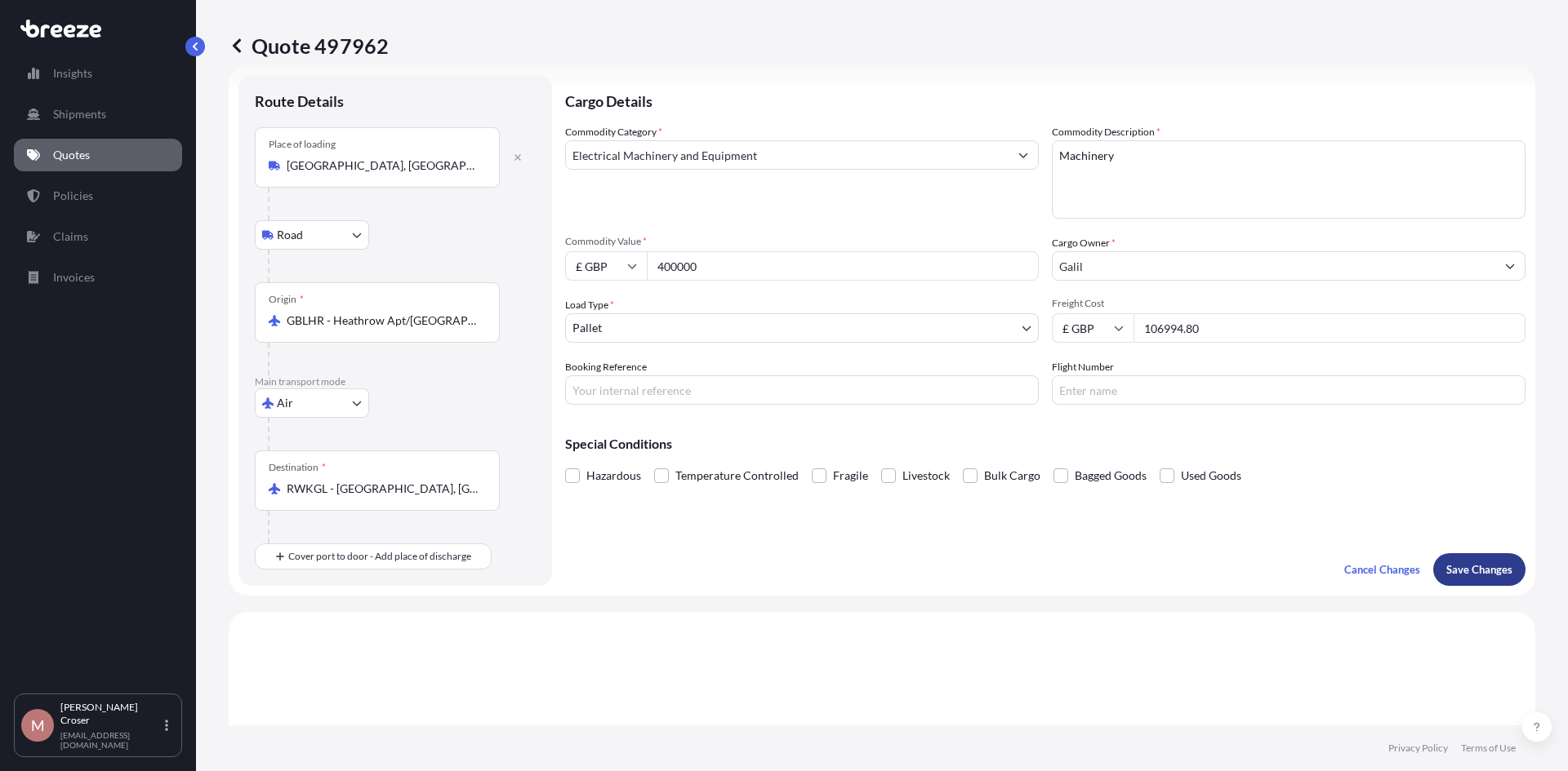
type input "106994.80"
click at [1447, 571] on p "Save Changes" at bounding box center [1479, 570] width 66 height 16
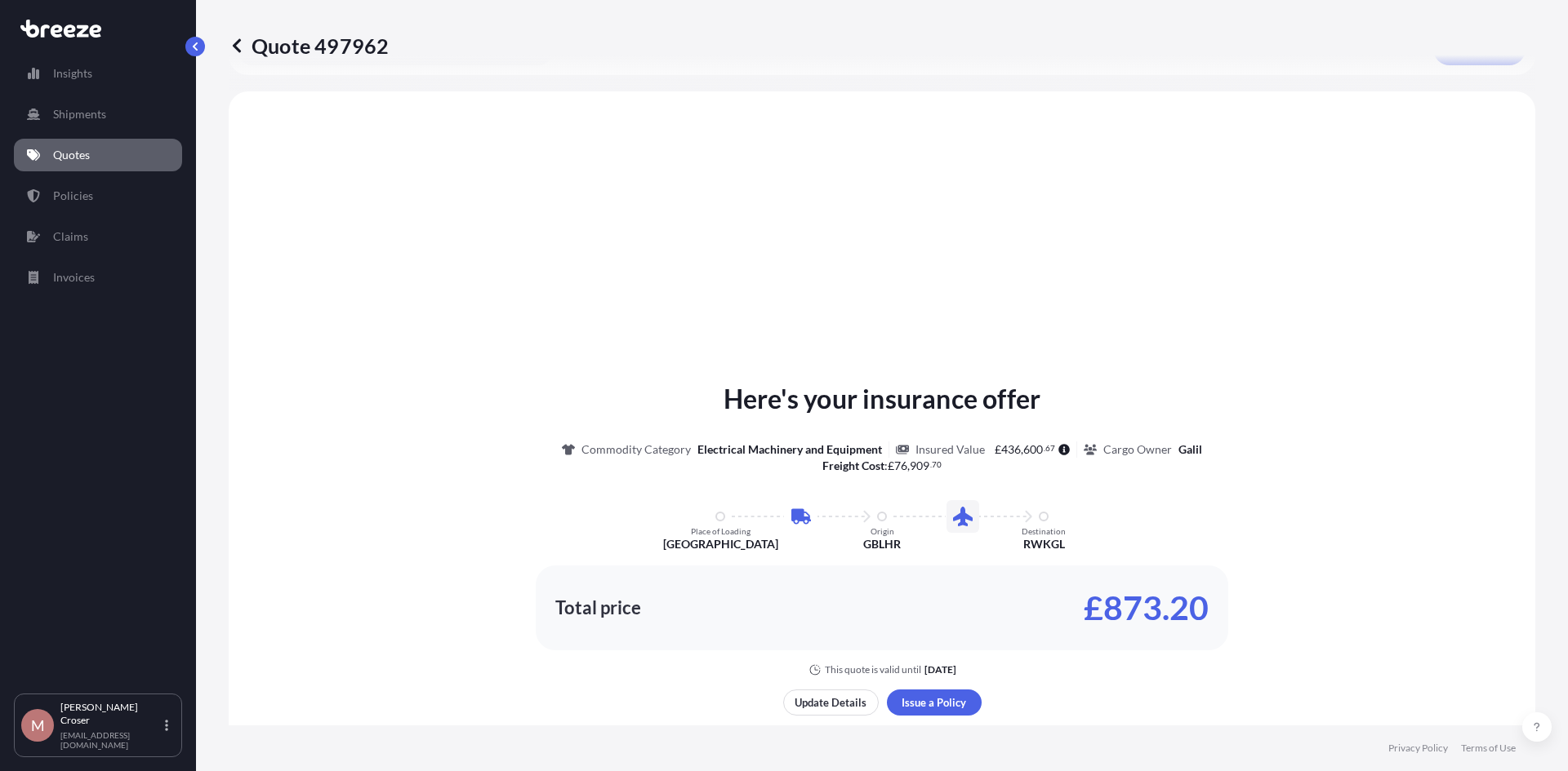
scroll to position [556, 0]
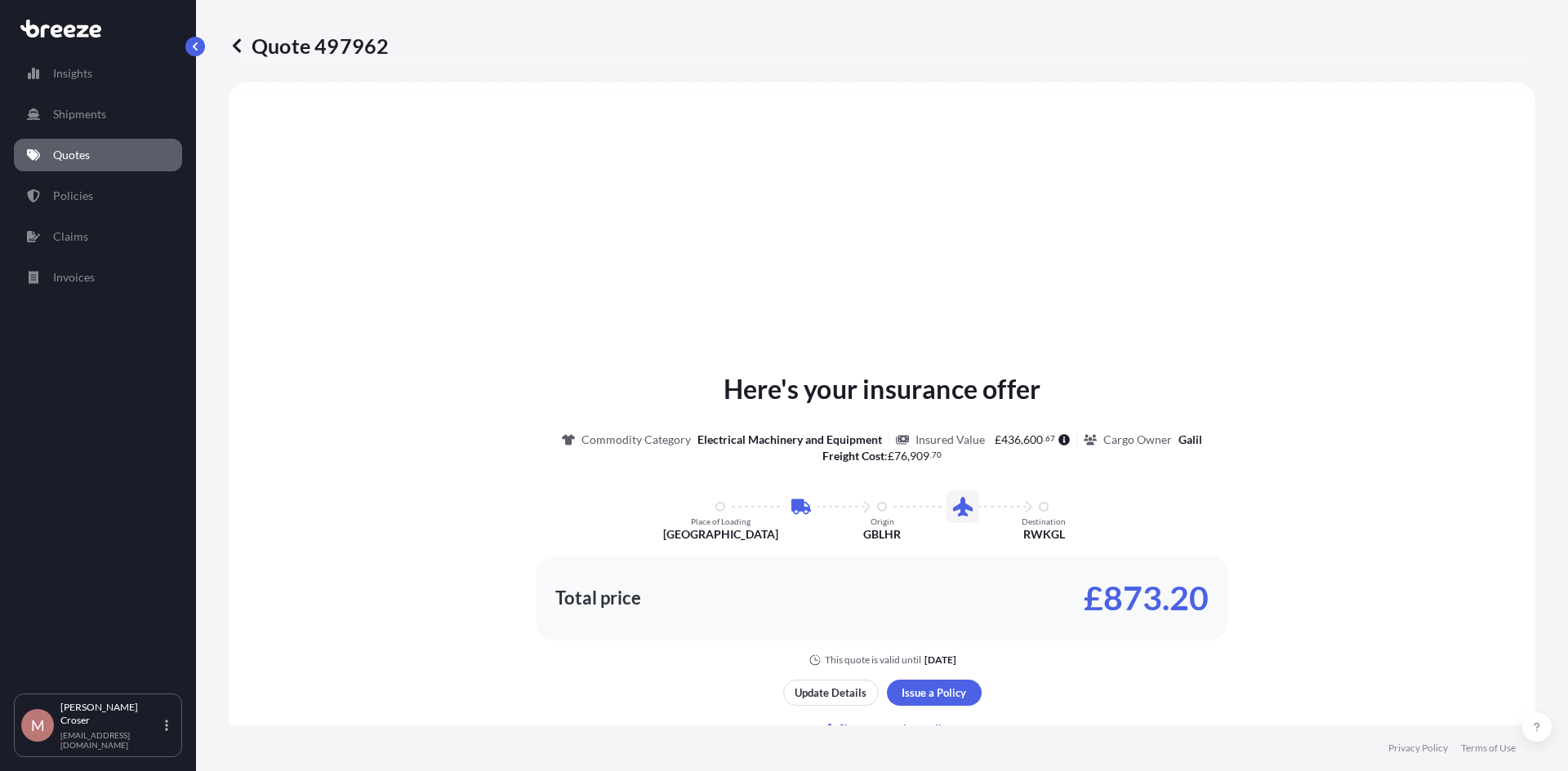
select select "Road"
select select "Air"
select select "1"
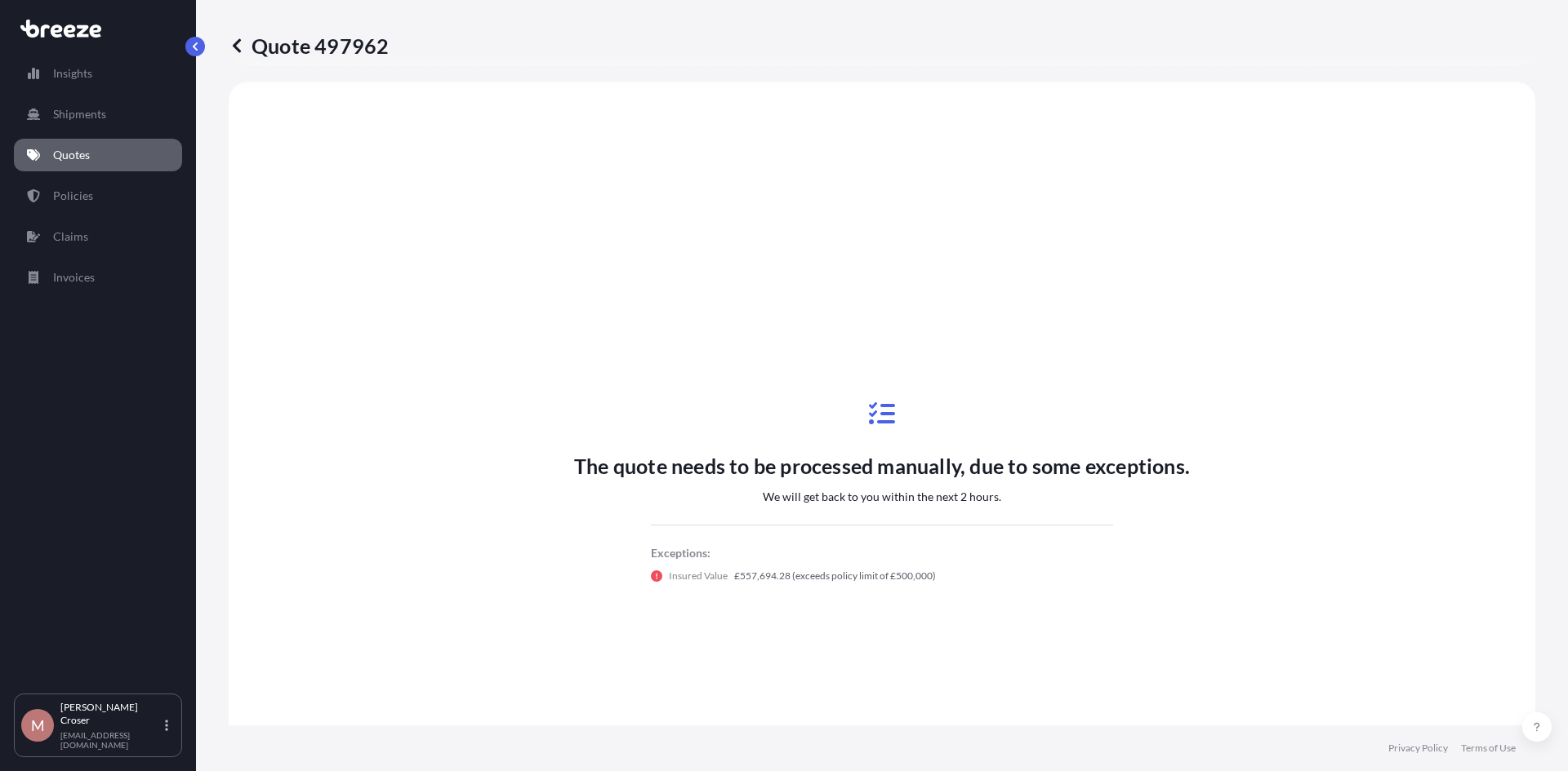
click at [82, 165] on link "Quotes" at bounding box center [98, 155] width 169 height 33
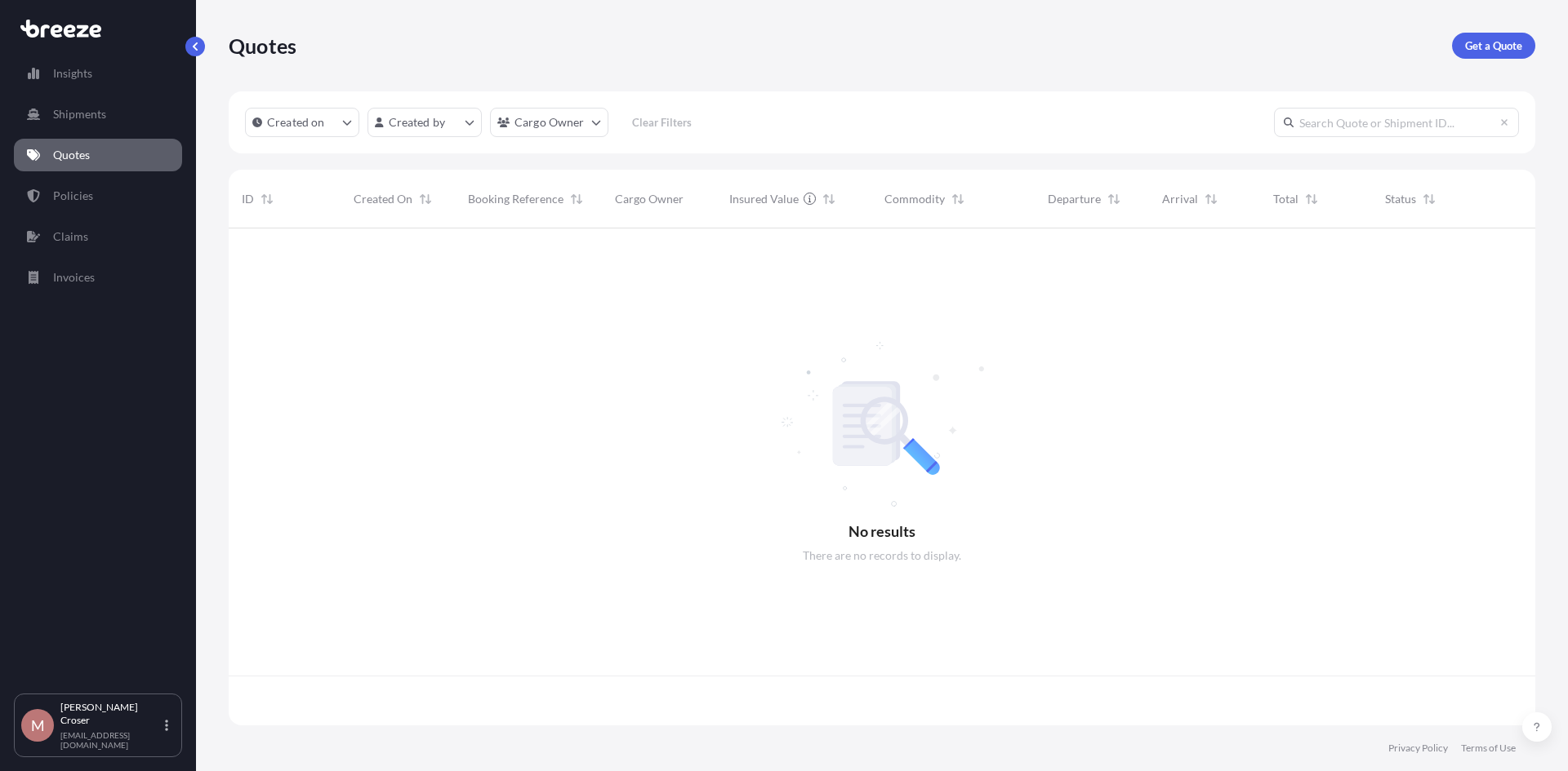
scroll to position [494, 1294]
click at [1499, 57] on link "Get a Quote" at bounding box center [1494, 45] width 83 height 26
select select "Sea"
select select "1"
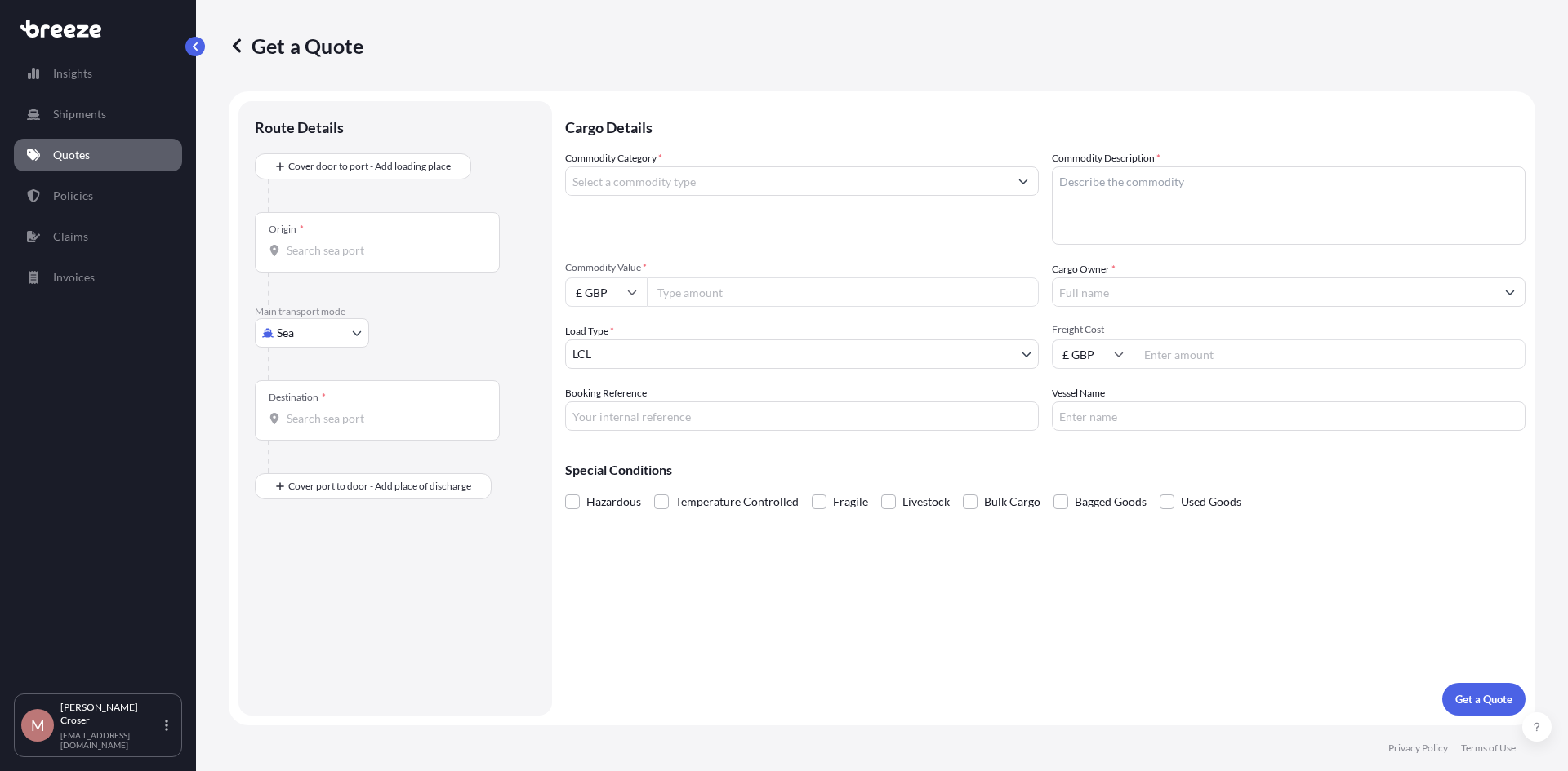
click at [644, 189] on input "Commodity Category *" at bounding box center [787, 181] width 442 height 29
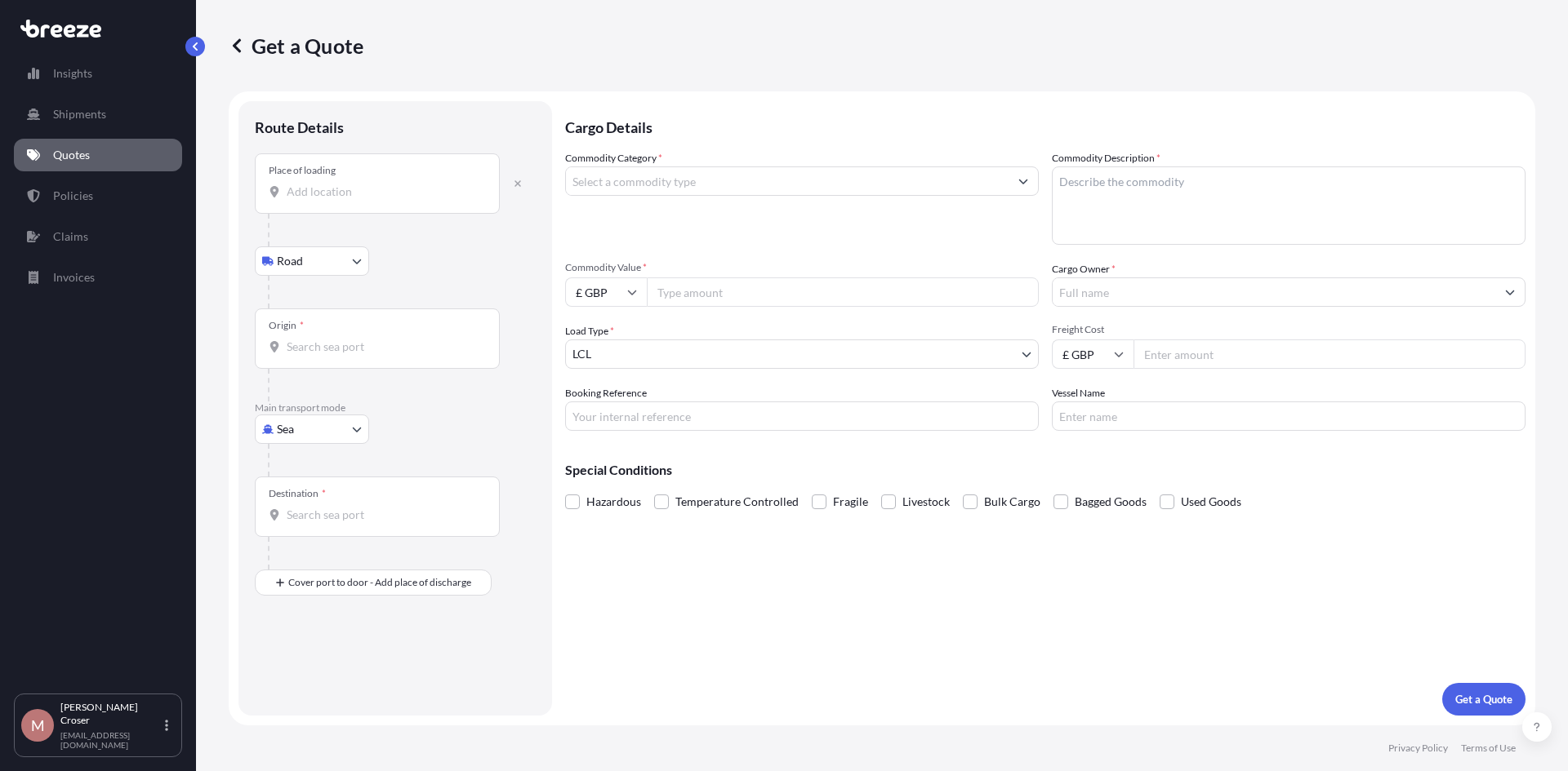
click at [331, 191] on input "Place of loading" at bounding box center [382, 192] width 193 height 16
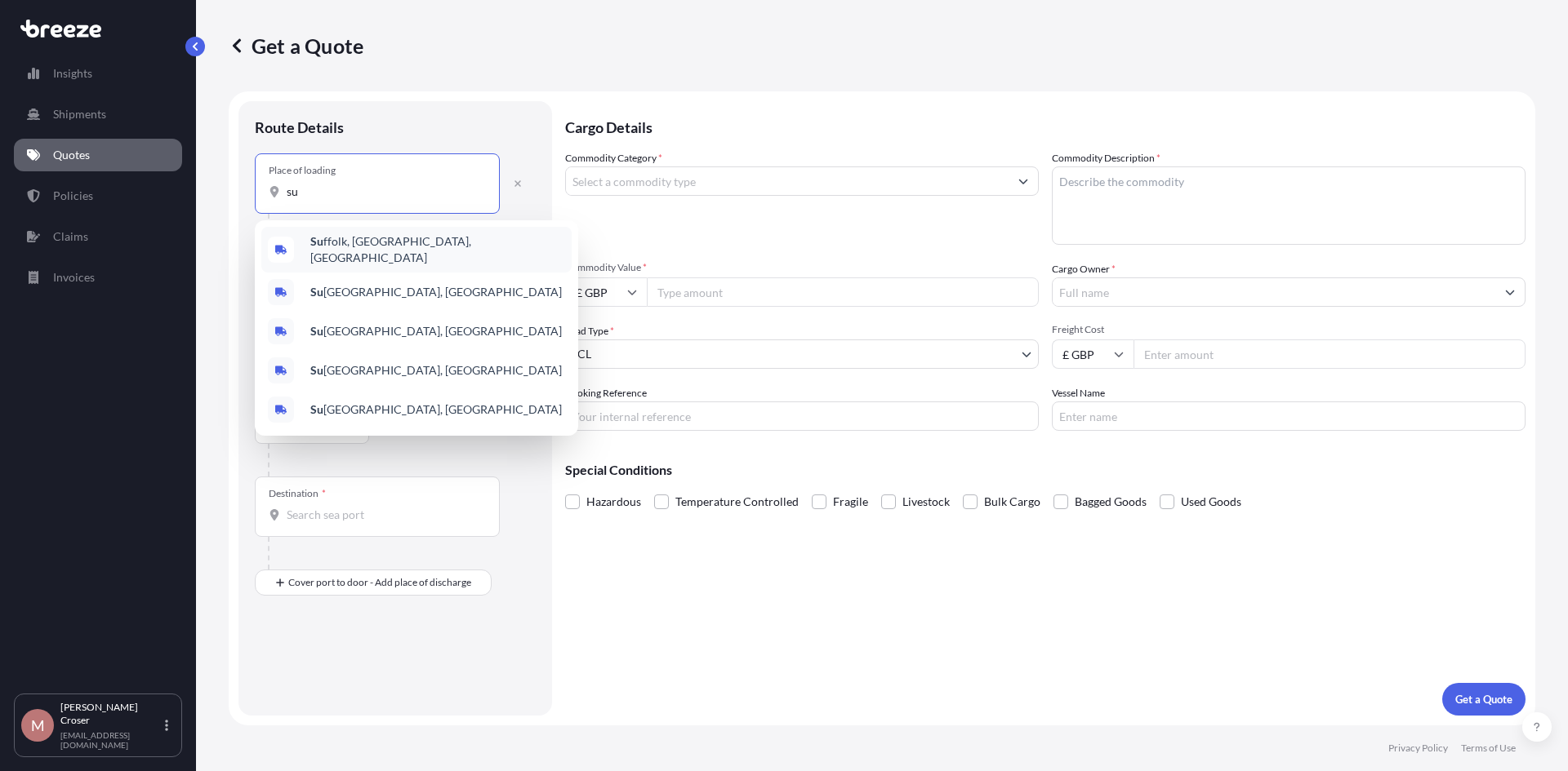
type input "s"
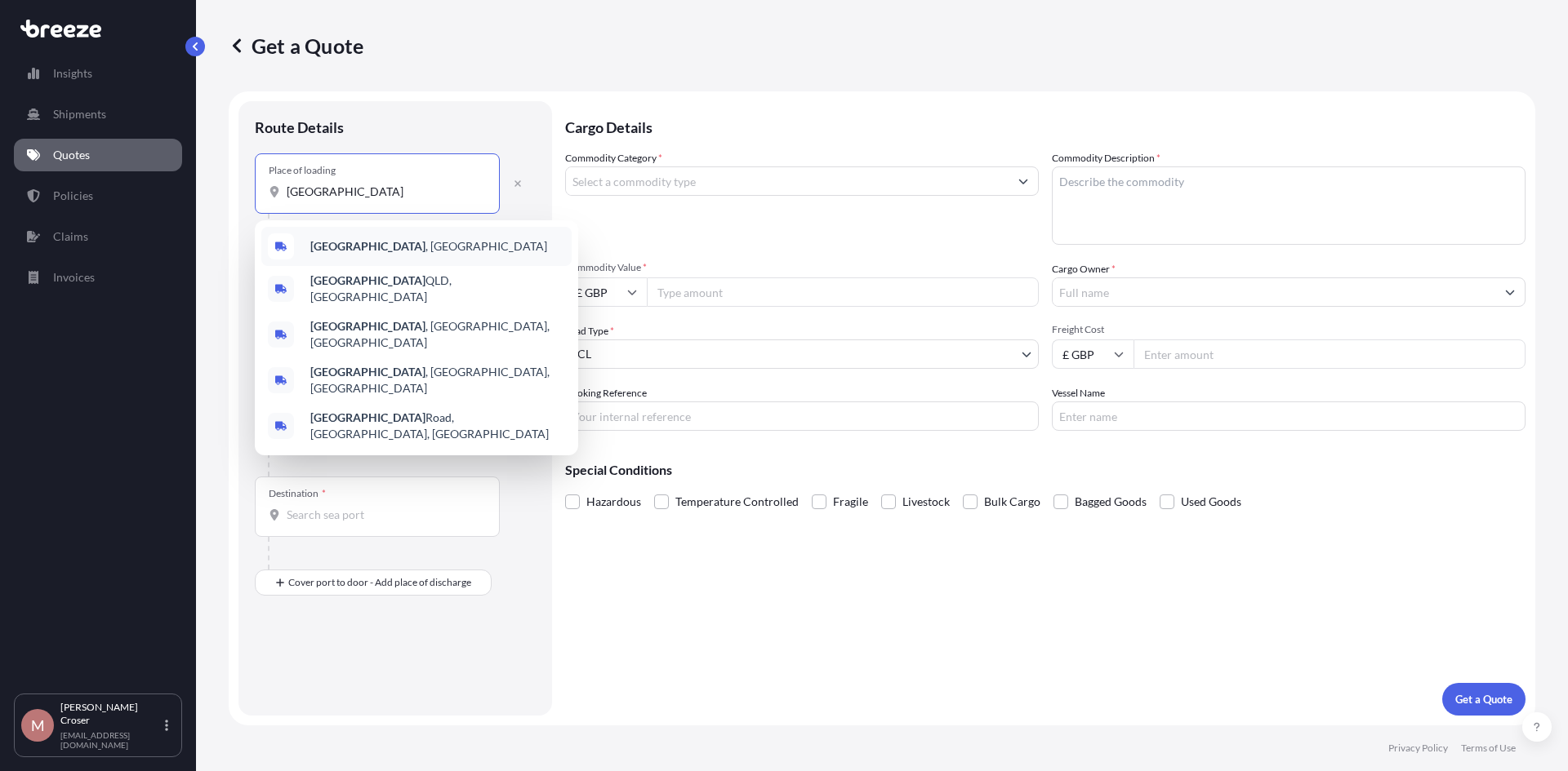
click at [333, 250] on b "[GEOGRAPHIC_DATA]" at bounding box center [367, 246] width 115 height 14
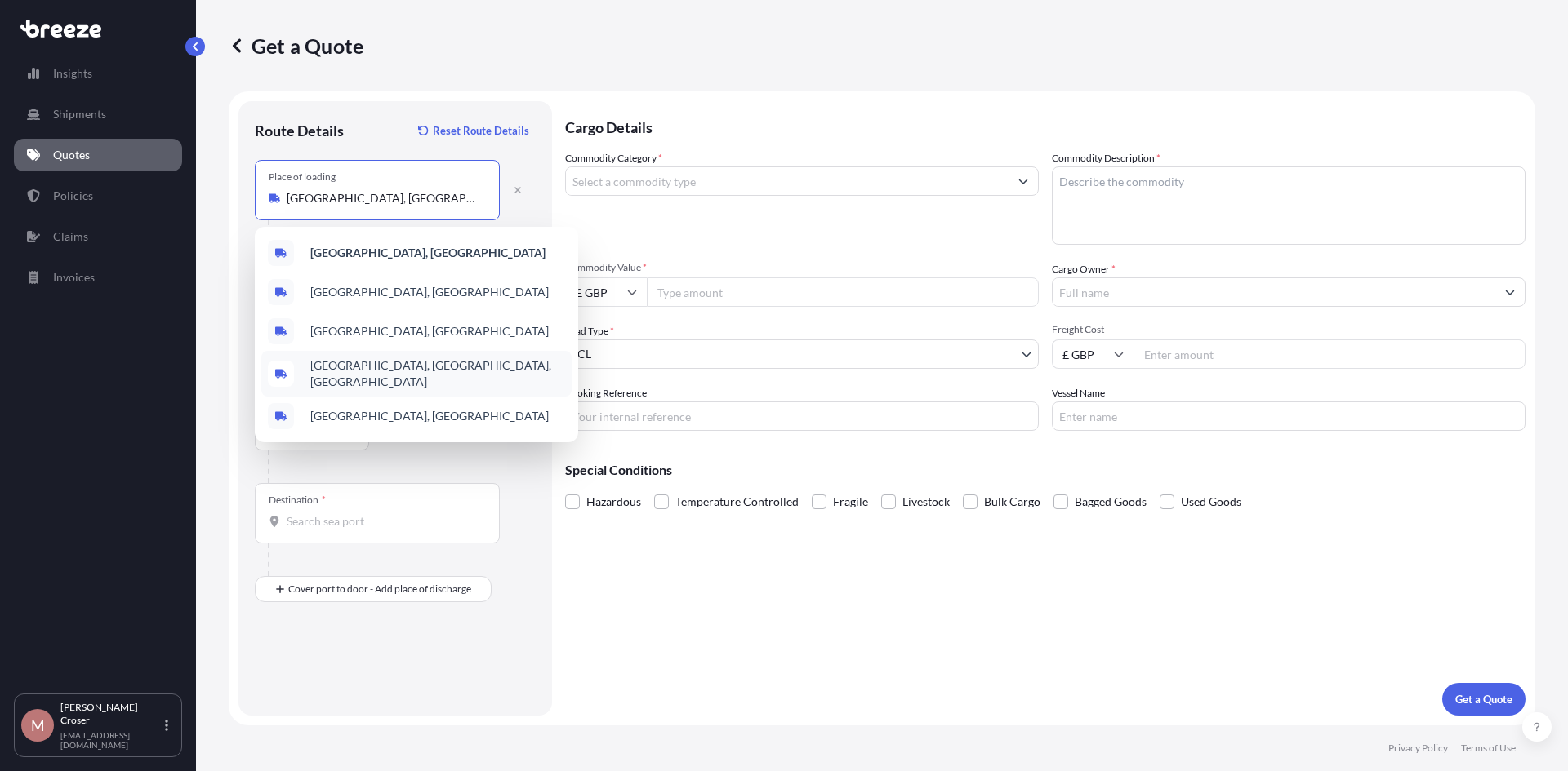
click at [328, 351] on div "[GEOGRAPHIC_DATA], [GEOGRAPHIC_DATA], [GEOGRAPHIC_DATA]" at bounding box center [416, 373] width 310 height 45
type input "[GEOGRAPHIC_DATA], [GEOGRAPHIC_DATA], [GEOGRAPHIC_DATA]"
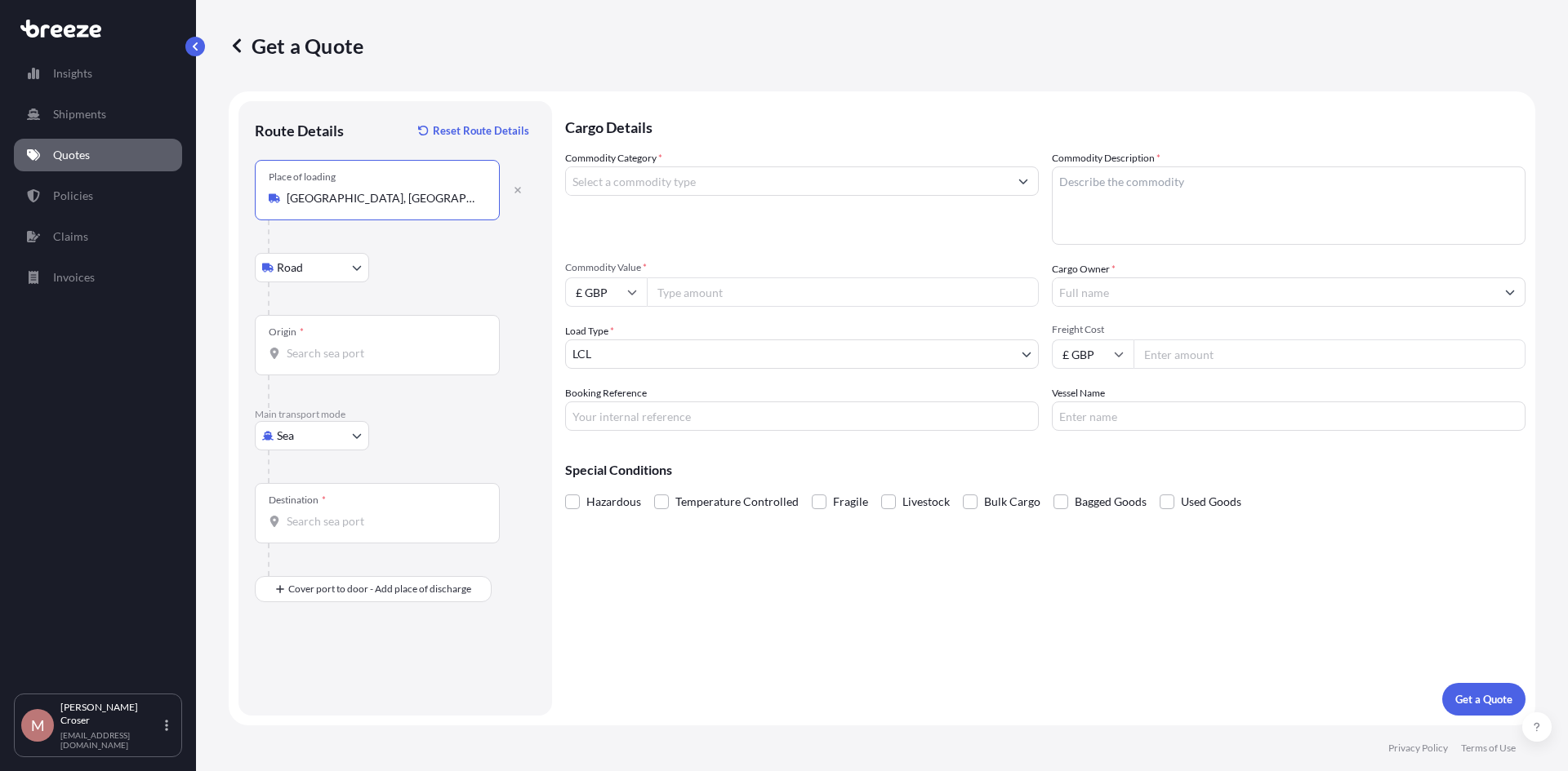
click at [317, 439] on body "5 options available. Insights Shipments Quotes Policies Claims Invoices M [PERS…" at bounding box center [784, 385] width 1568 height 771
click at [311, 507] on div "Air" at bounding box center [312, 507] width 102 height 29
select select "Air"
click at [334, 348] on input "Origin *" at bounding box center [382, 353] width 193 height 16
type input "GBLHR - Heathrow Apt/[GEOGRAPHIC_DATA], [GEOGRAPHIC_DATA]"
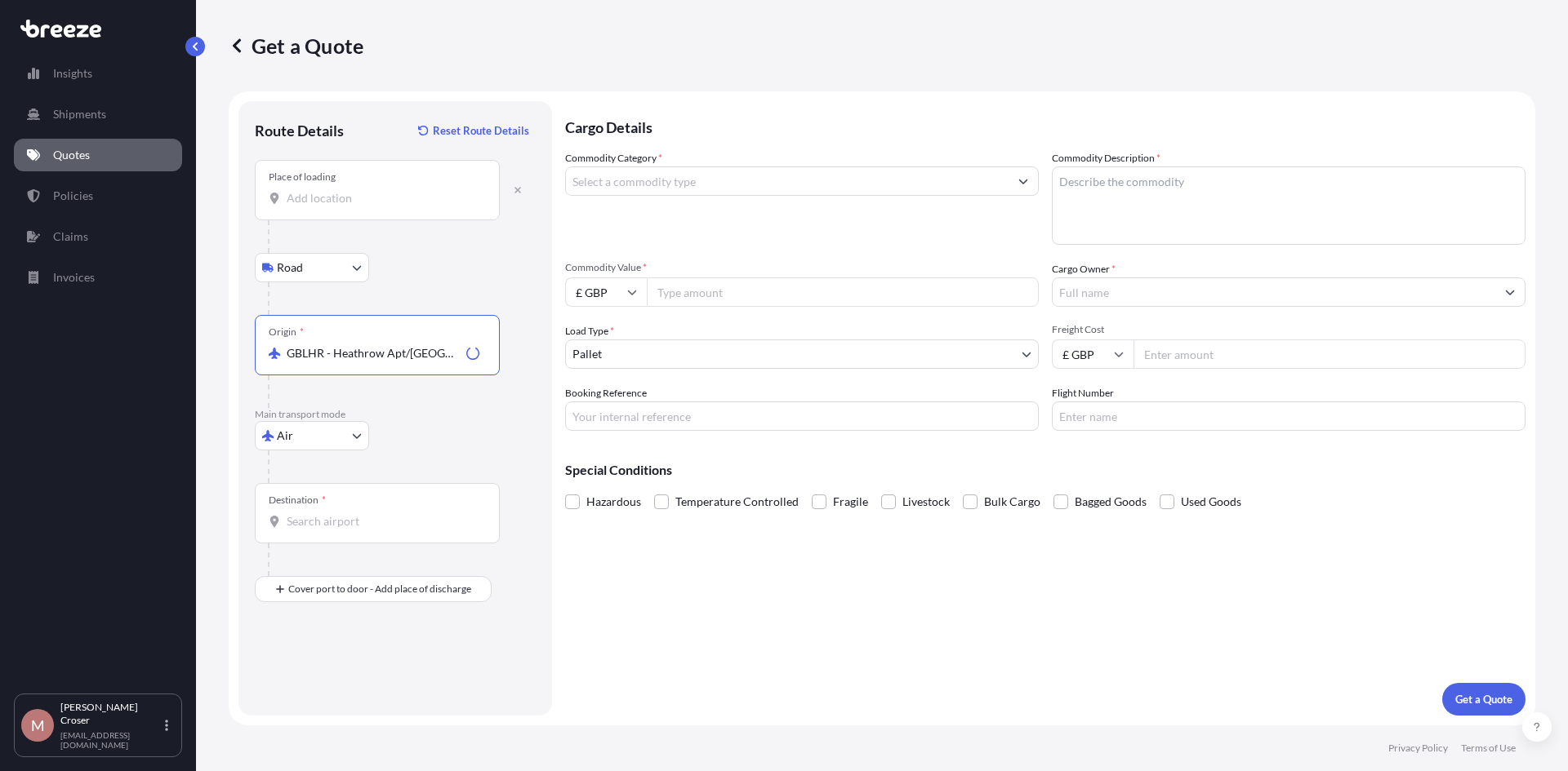
click at [350, 521] on input "Destination *" at bounding box center [382, 522] width 193 height 16
click at [342, 583] on span "RWKGL - [GEOGRAPHIC_DATA] , [GEOGRAPHIC_DATA]" at bounding box center [409, 576] width 198 height 16
type input "RWKGL - [GEOGRAPHIC_DATA], [GEOGRAPHIC_DATA]"
click at [704, 190] on input "Commodity Category *" at bounding box center [787, 181] width 442 height 29
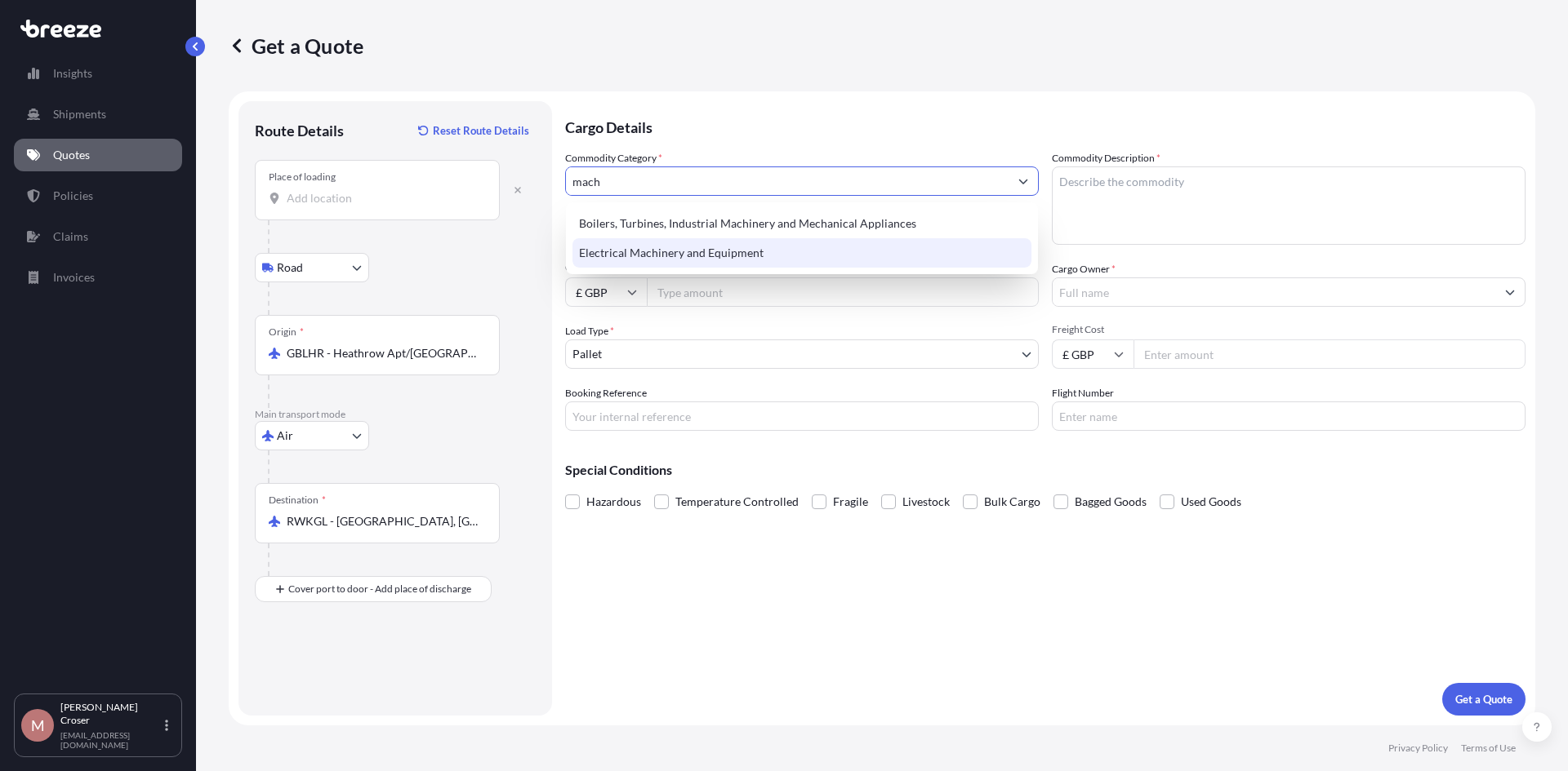
click at [714, 249] on div "Electrical Machinery and Equipment" at bounding box center [802, 253] width 459 height 29
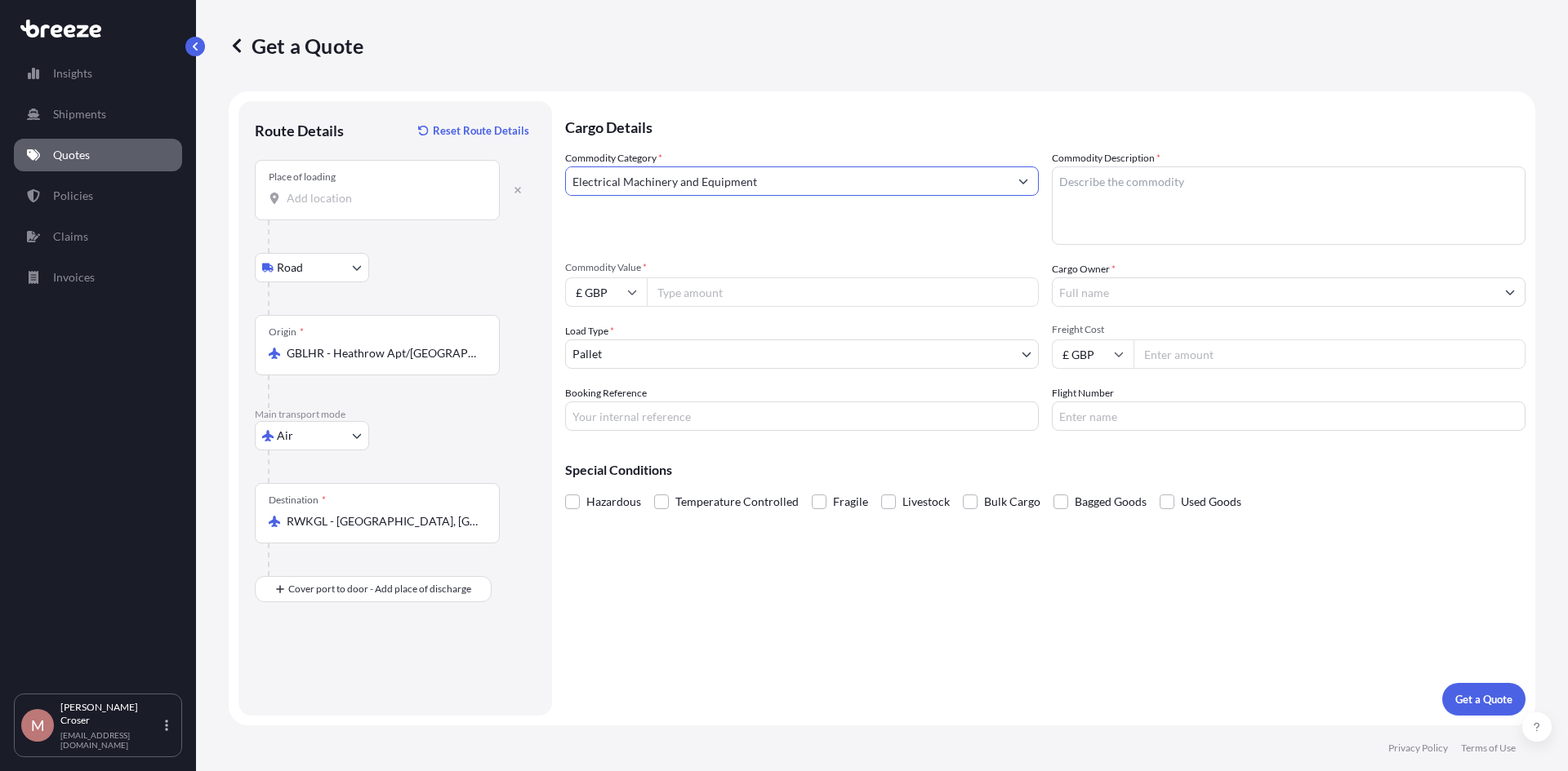
type input "Electrical Machinery and Equipment"
click at [1220, 194] on textarea "Commodity Description *" at bounding box center [1288, 206] width 474 height 78
type textarea "machinery"
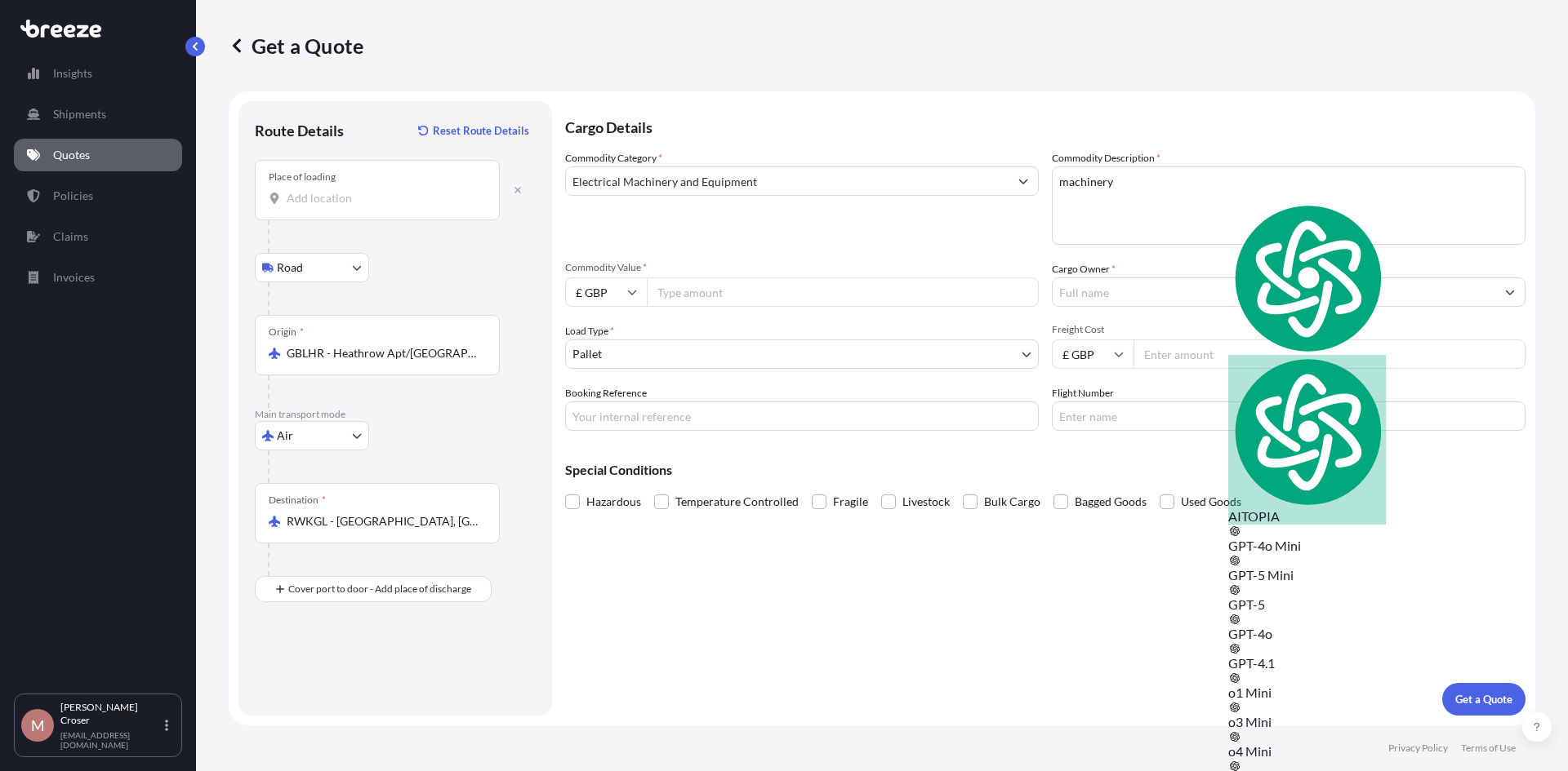
click at [730, 300] on input "Commodity Value *" at bounding box center [843, 292] width 392 height 29
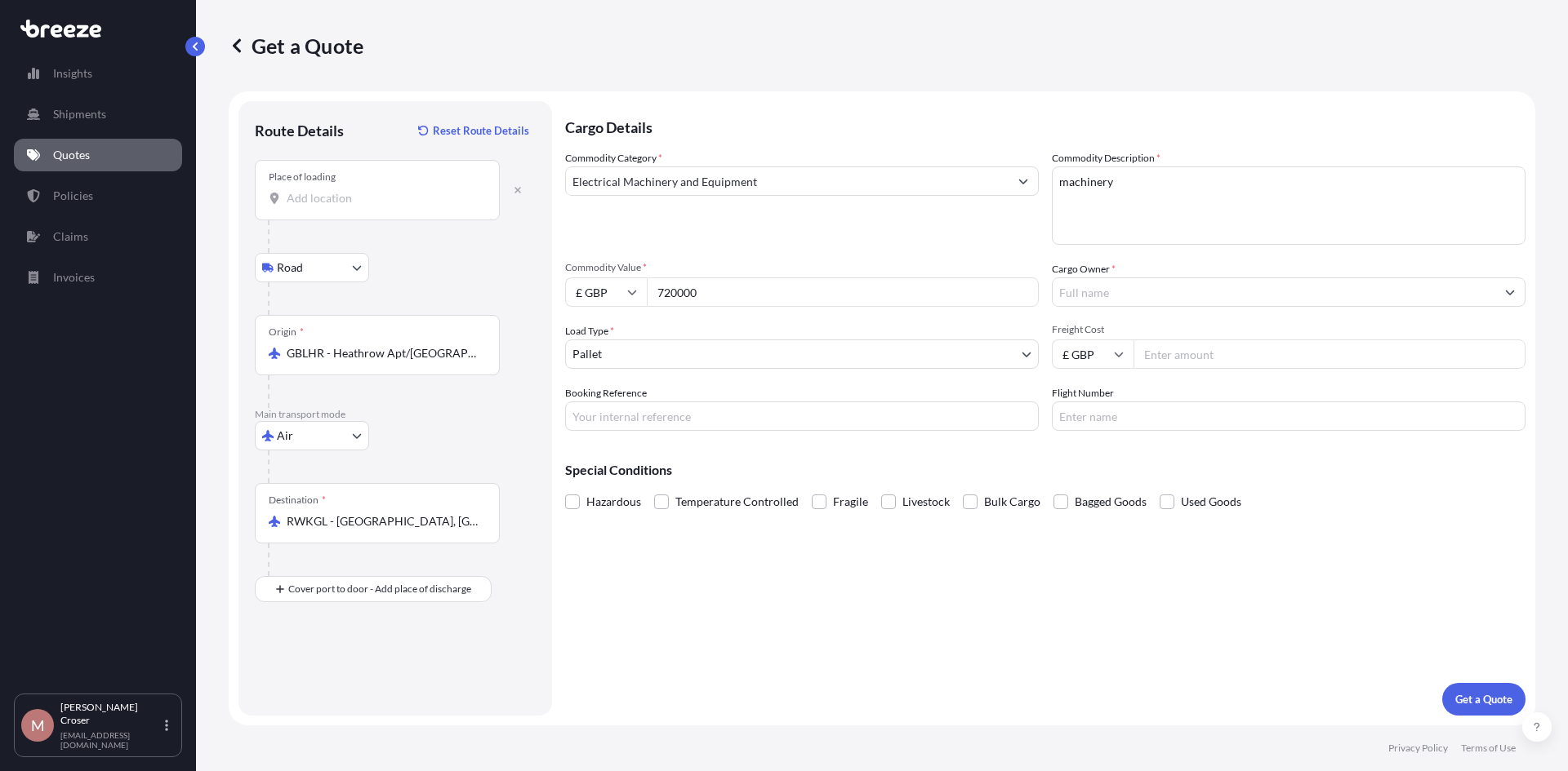
type input "720000"
type input "galil"
click at [1202, 355] on input "Freight Cost" at bounding box center [1329, 354] width 392 height 29
type input "118623"
click at [1510, 707] on p "Get a Quote" at bounding box center [1483, 699] width 57 height 16
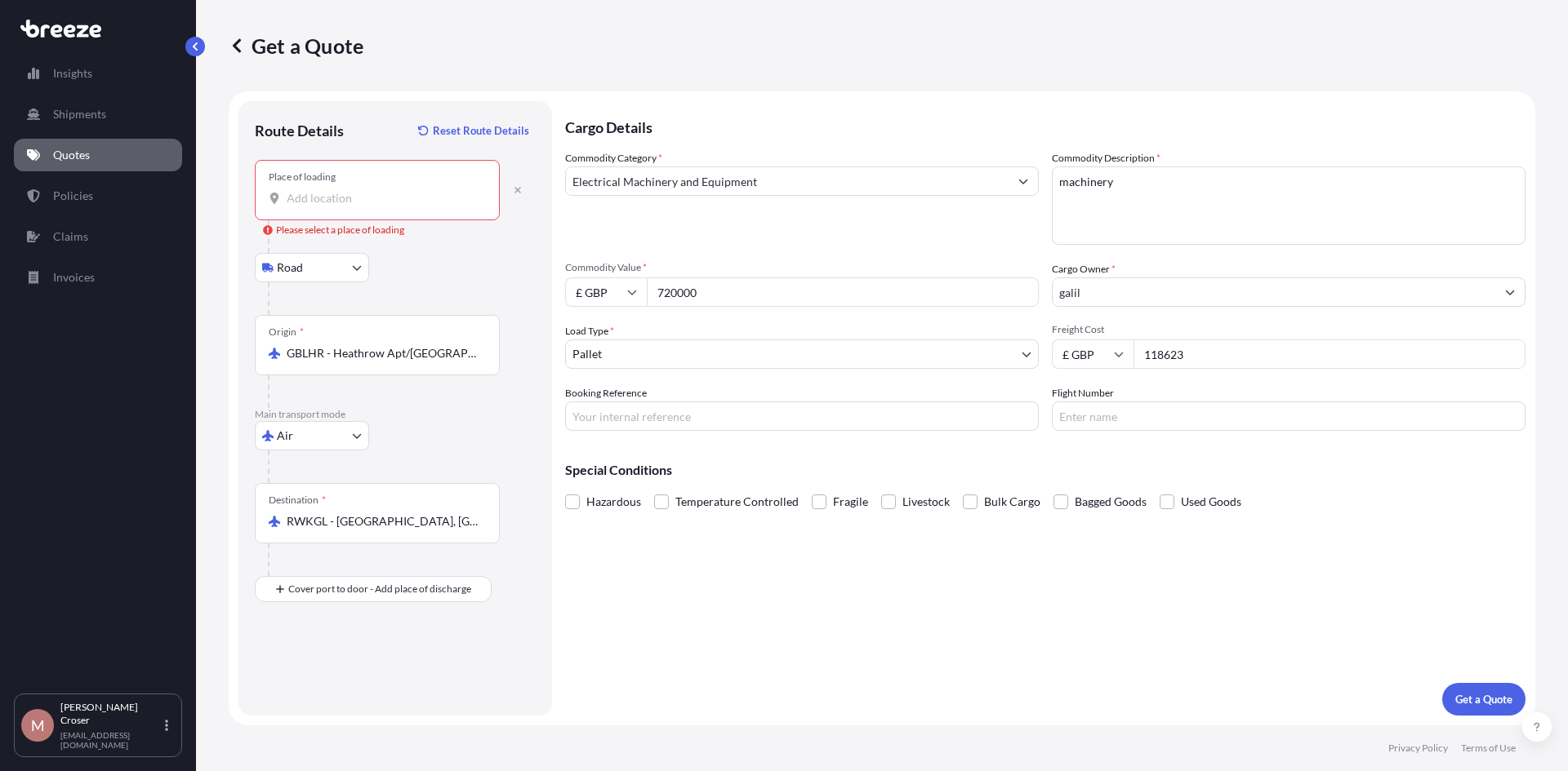
click at [308, 198] on input "Place of loading Please select a place of loading" at bounding box center [382, 198] width 193 height 16
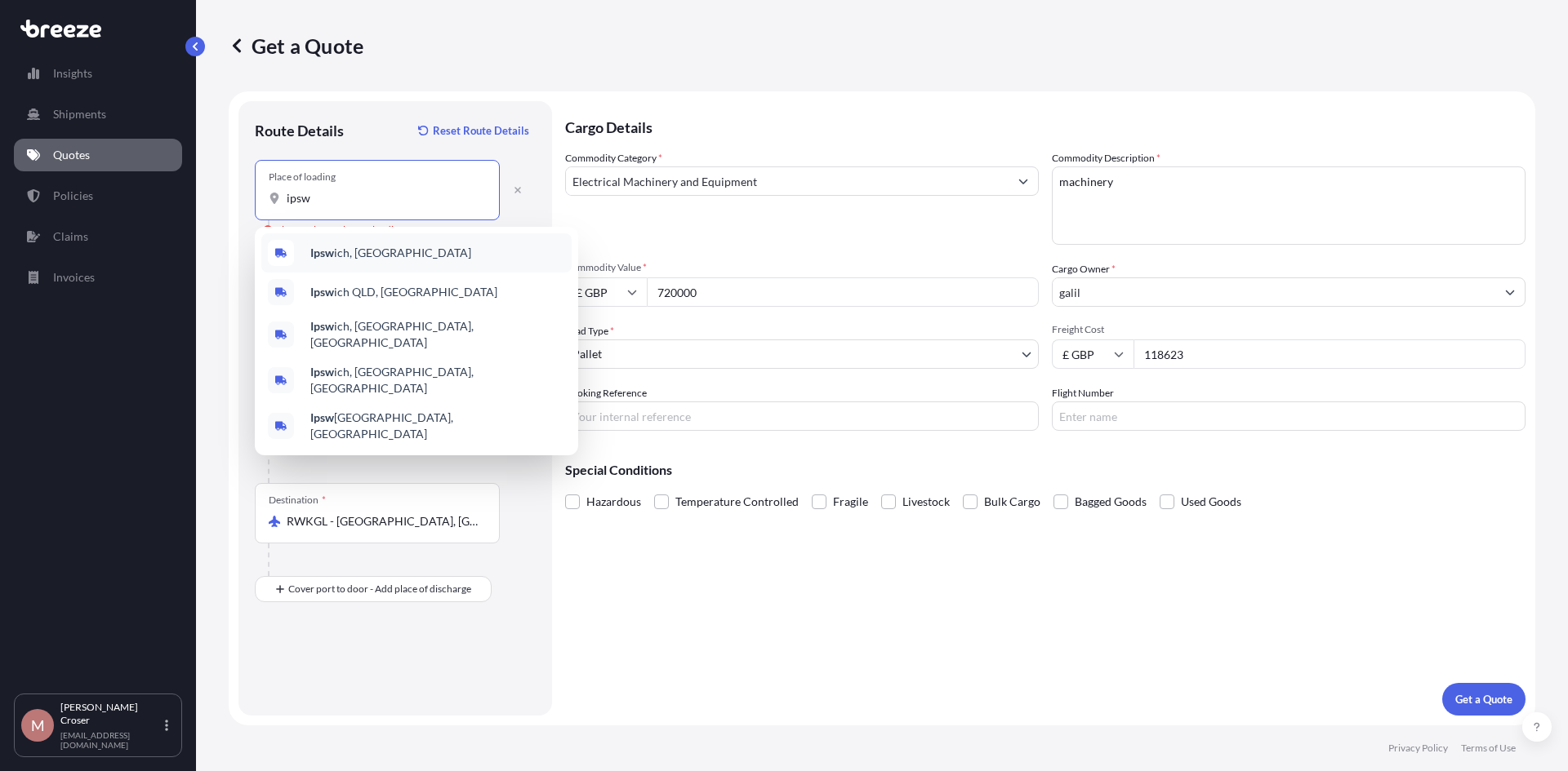
click at [382, 250] on div "Ipsw ich, [GEOGRAPHIC_DATA]" at bounding box center [416, 253] width 310 height 39
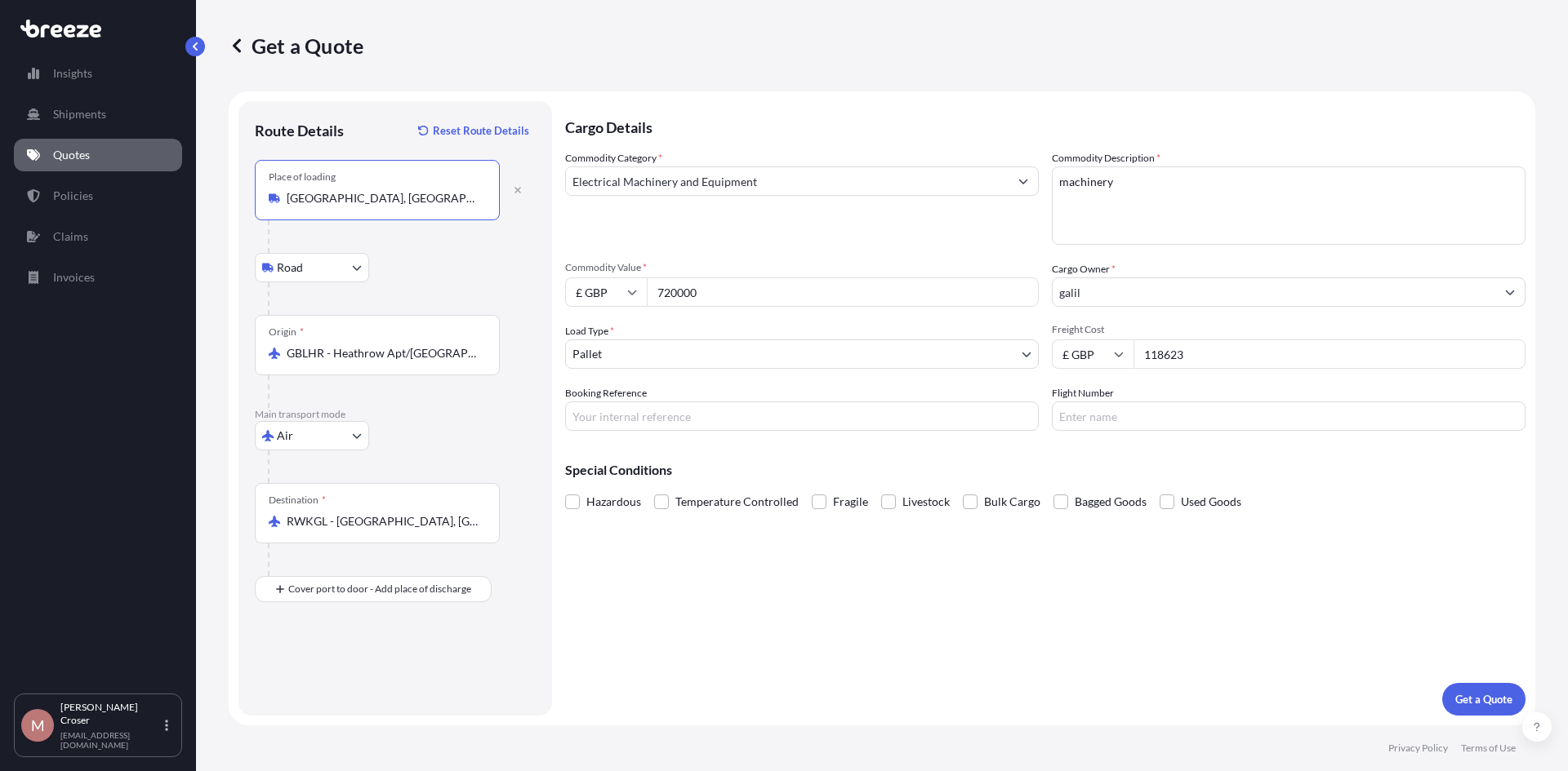
type input "[GEOGRAPHIC_DATA], [GEOGRAPHIC_DATA]"
click at [1491, 699] on p "Get a Quote" at bounding box center [1483, 699] width 57 height 16
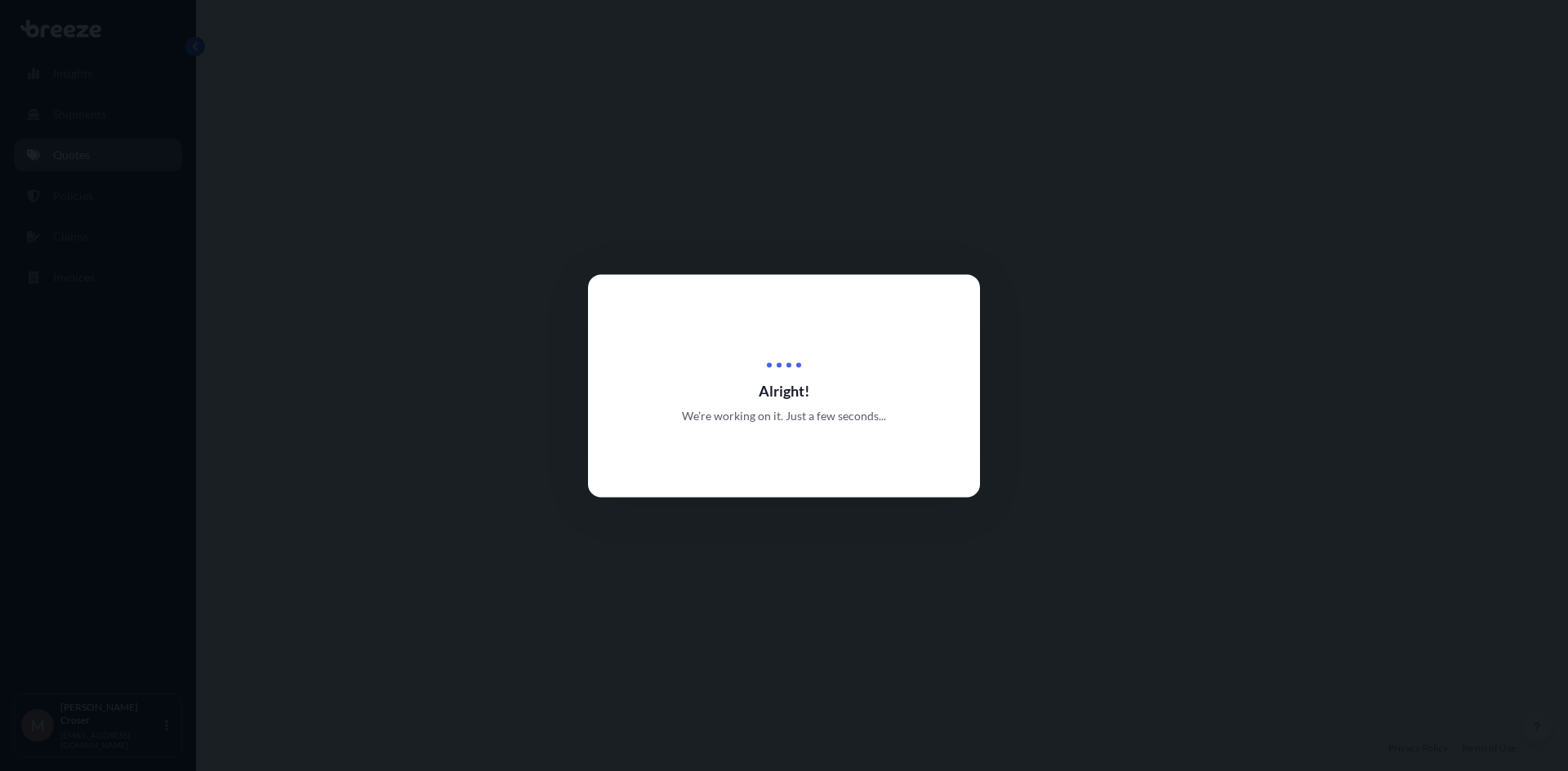
select select "Road"
select select "Air"
select select "1"
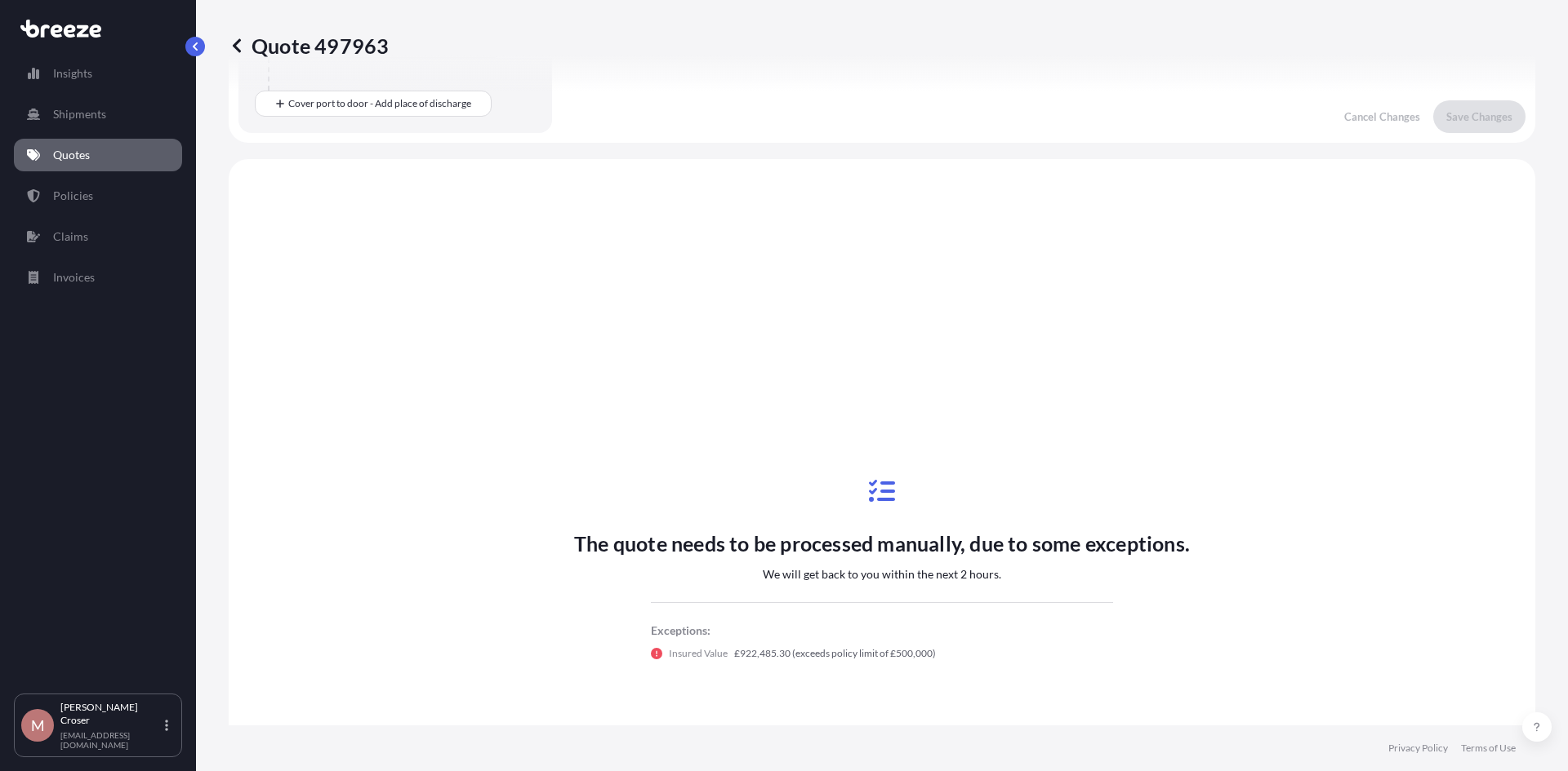
scroll to position [556, 0]
